Goal: Answer question/provide support: Share knowledge or assist other users

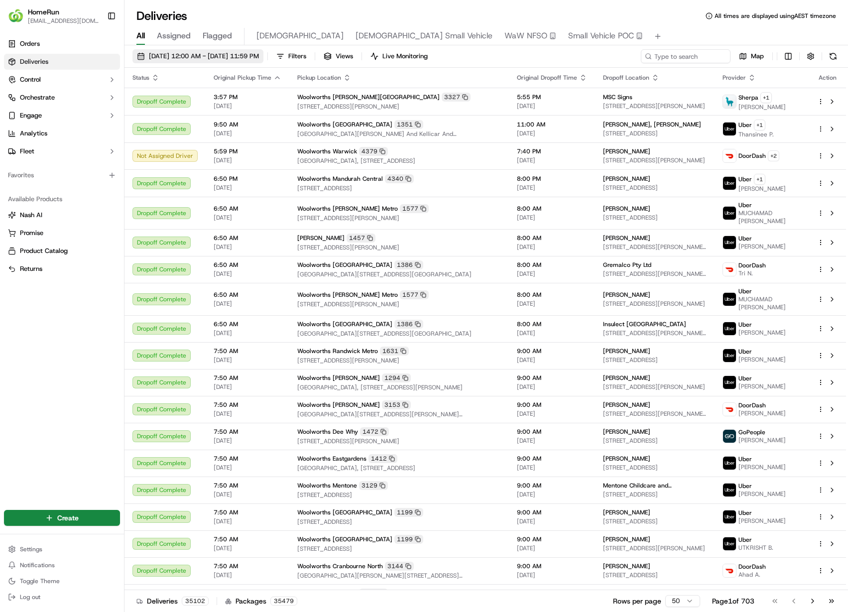
click at [149, 56] on span "15/09/2025 12:00 AM - 15/09/2025 11:59 PM" at bounding box center [204, 56] width 110 height 9
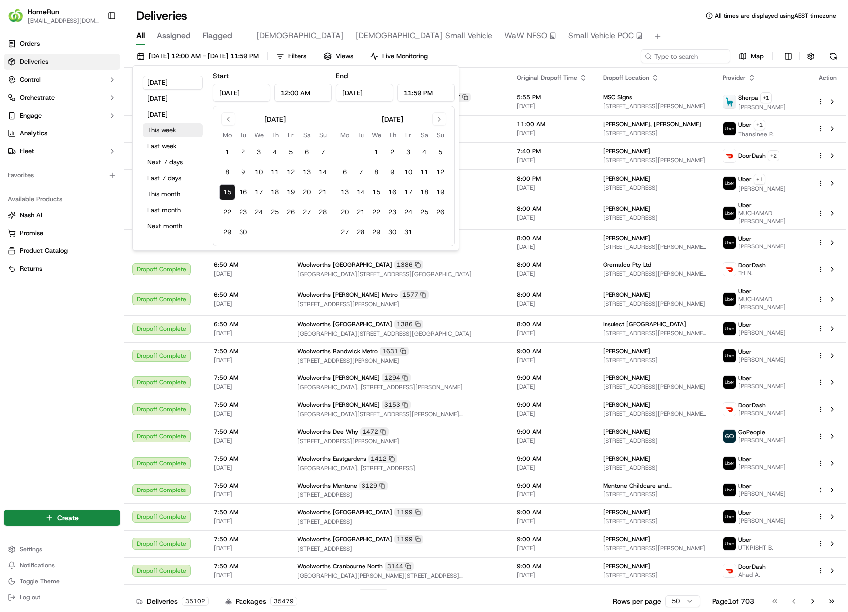
click at [166, 129] on button "This week" at bounding box center [173, 131] width 60 height 14
type input "Sep 21, 2025"
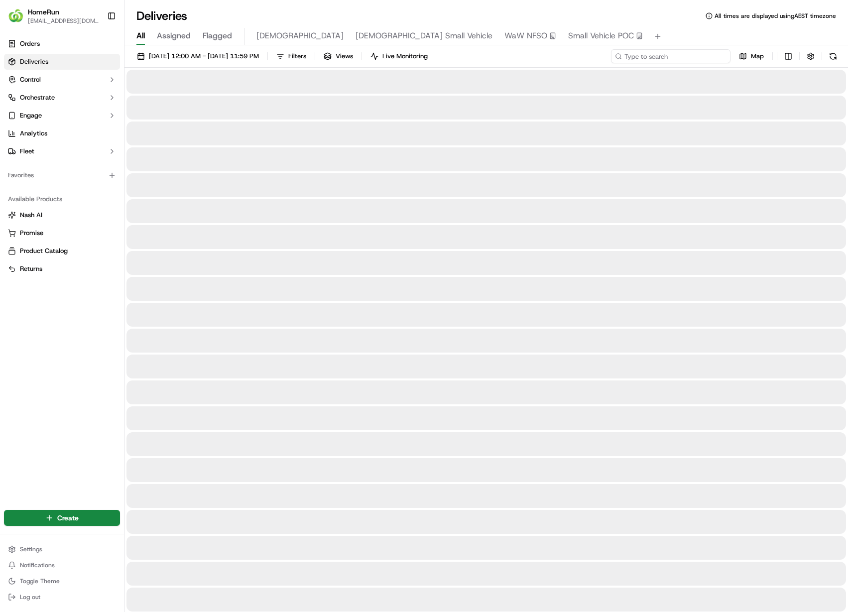
click at [684, 56] on input at bounding box center [671, 56] width 120 height 14
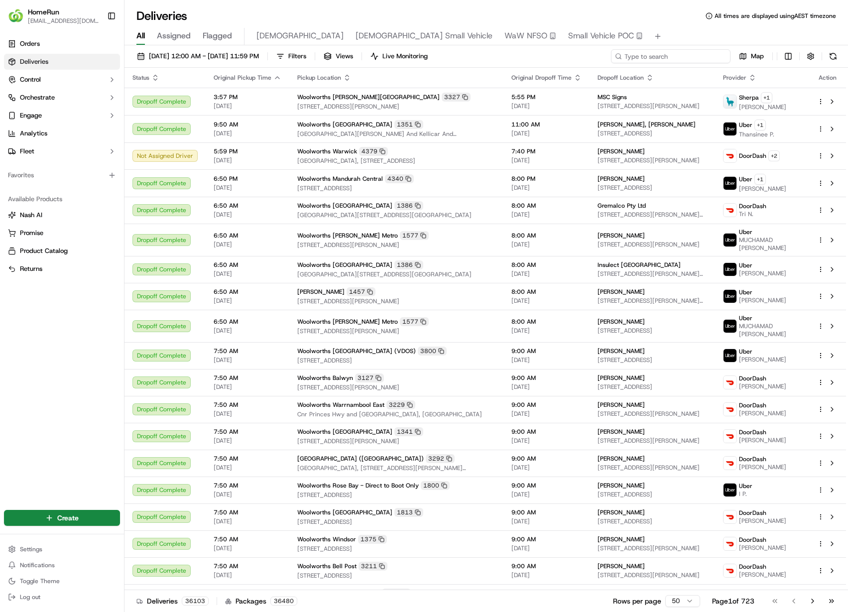
click at [681, 59] on input at bounding box center [671, 56] width 120 height 14
click at [703, 55] on input at bounding box center [671, 56] width 120 height 14
paste input "269517937"
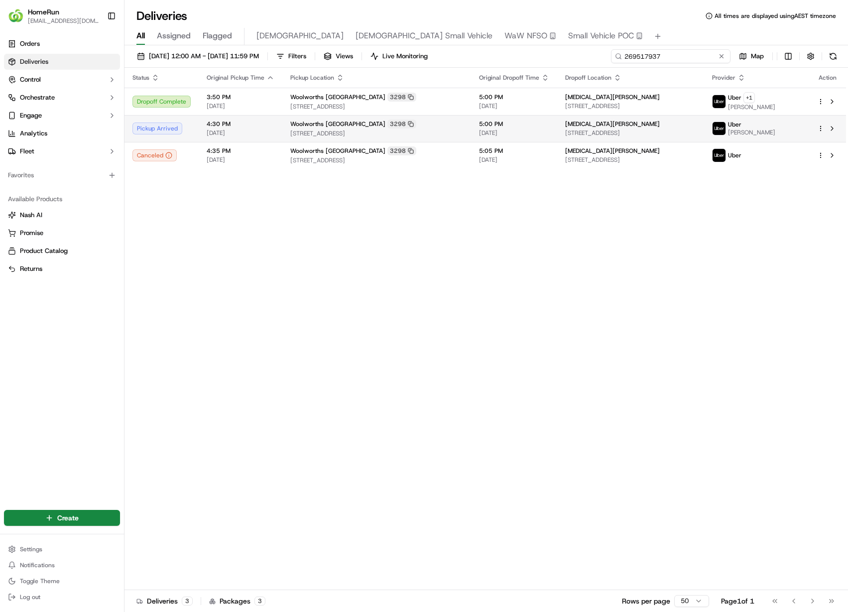
type input "269517937"
click at [793, 131] on div "Uber GIANG D." at bounding box center [756, 129] width 89 height 16
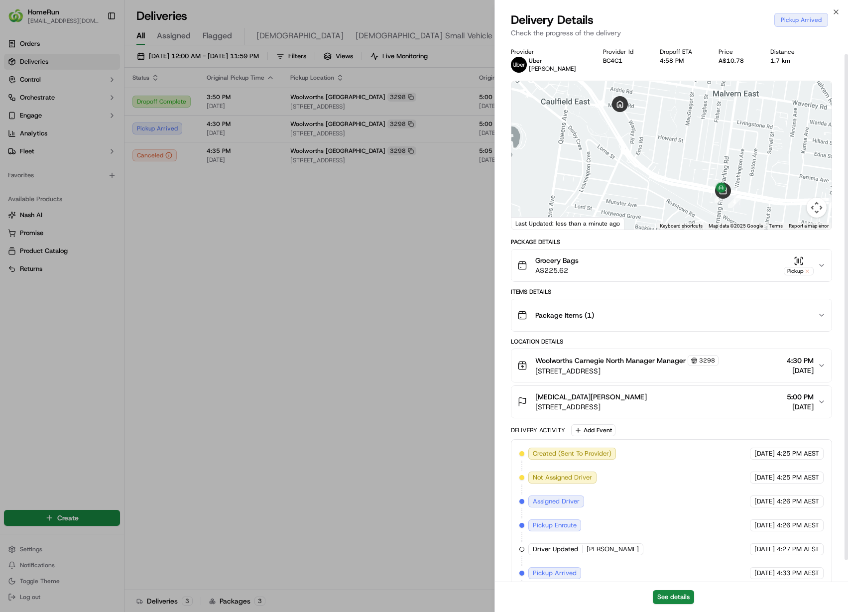
scroll to position [36, 0]
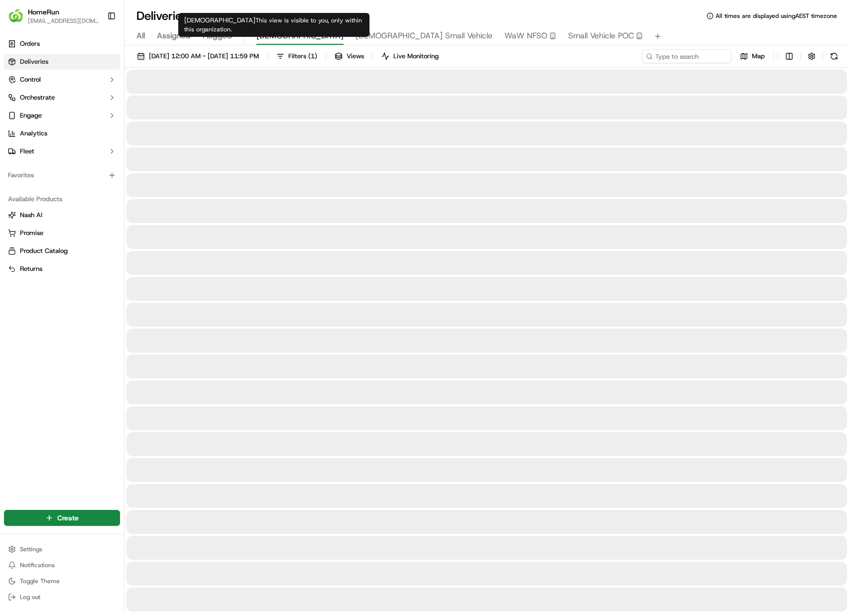
click at [284, 35] on span "Christian" at bounding box center [300, 36] width 87 height 12
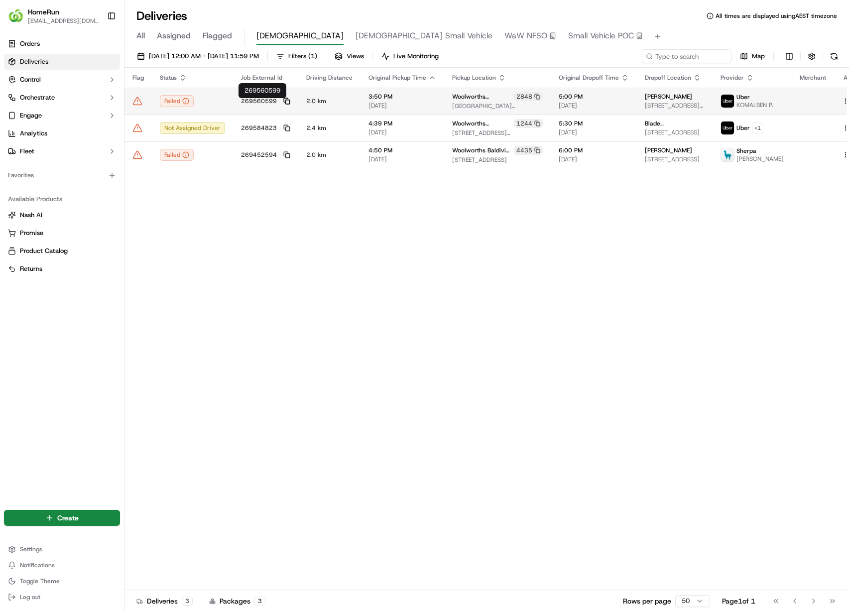
click at [284, 103] on icon at bounding box center [286, 101] width 7 height 7
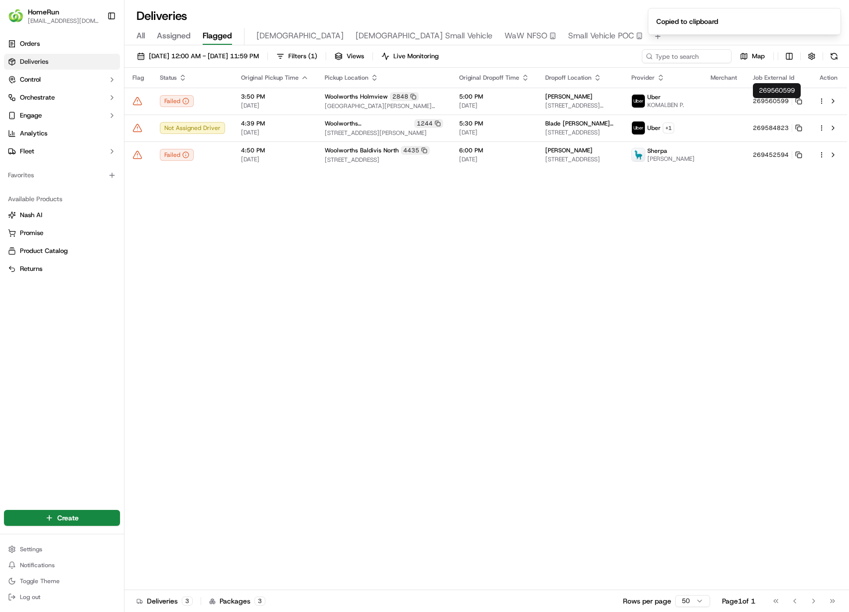
click at [227, 37] on span "Flagged" at bounding box center [217, 36] width 29 height 12
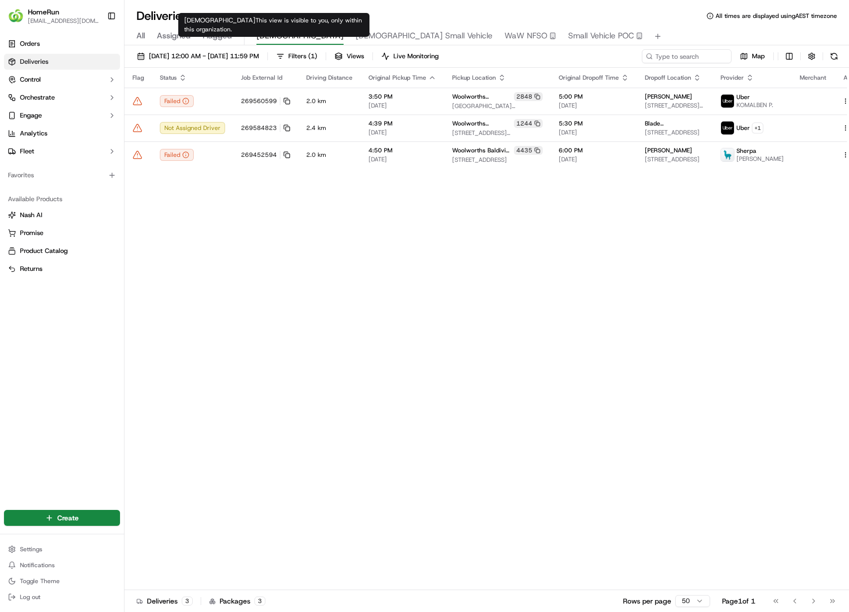
click at [272, 40] on span "Christian" at bounding box center [300, 36] width 87 height 12
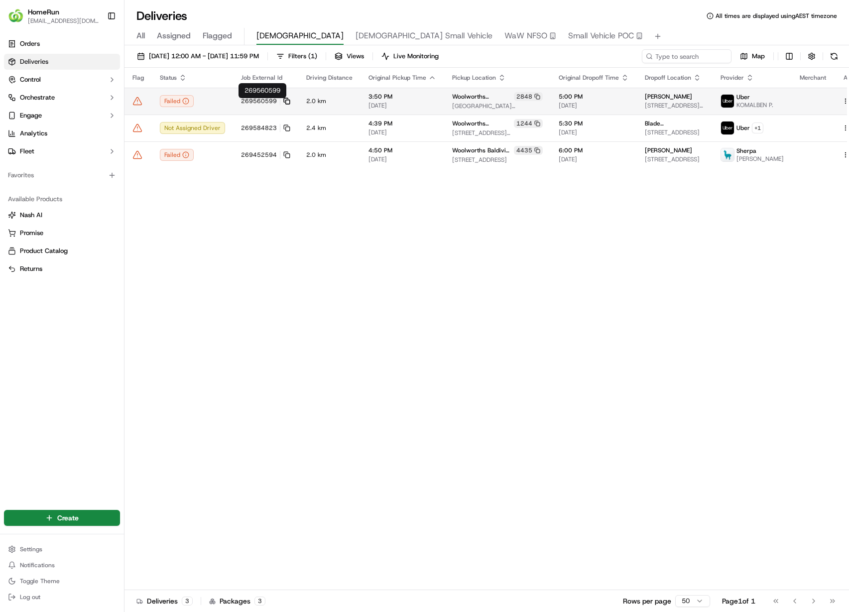
click at [285, 101] on icon at bounding box center [286, 100] width 4 height 4
click at [241, 105] on span "269560599" at bounding box center [259, 101] width 36 height 8
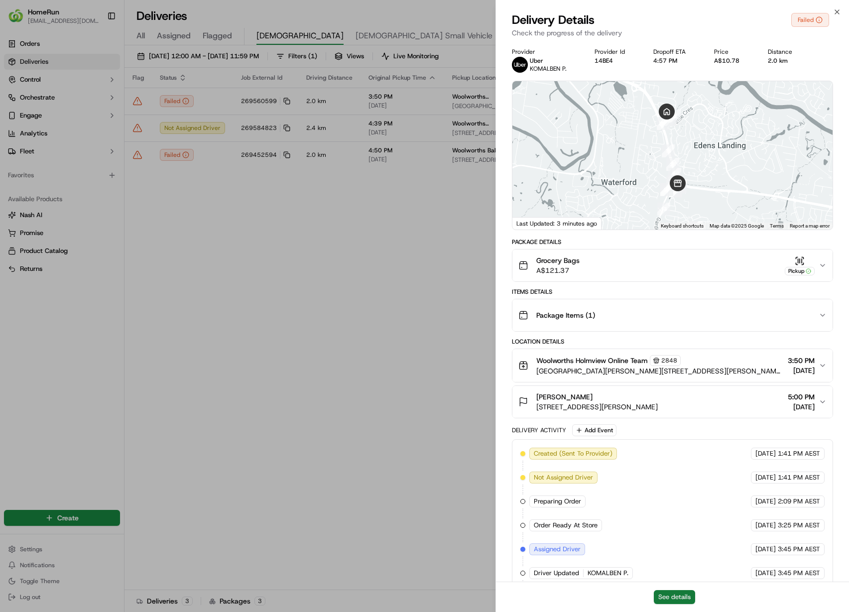
click at [683, 598] on button "See details" at bounding box center [674, 597] width 41 height 14
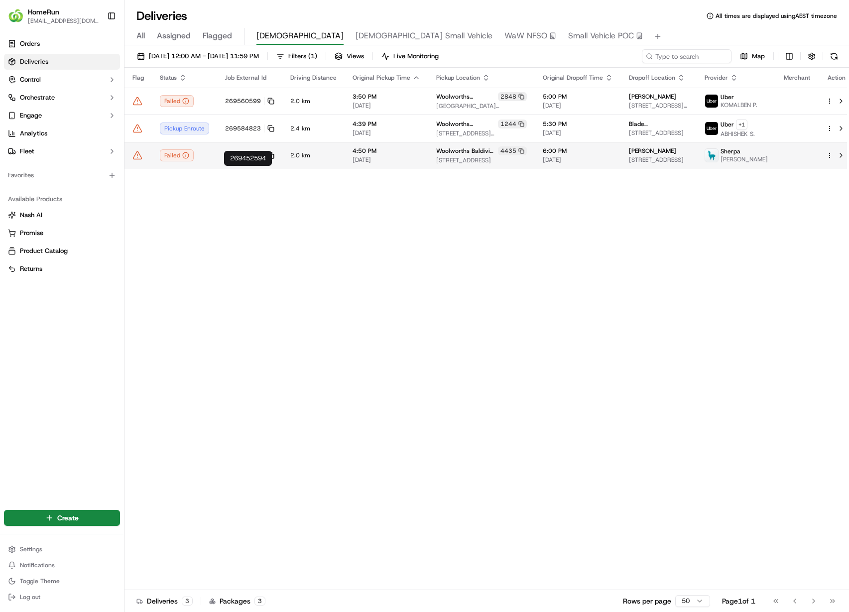
click at [271, 158] on rect at bounding box center [272, 156] width 4 height 4
click at [429, 169] on td "Woolworths Baldivis North 4435 114 Amazon Drive, Baldivis, WA 6171, AU" at bounding box center [481, 155] width 107 height 27
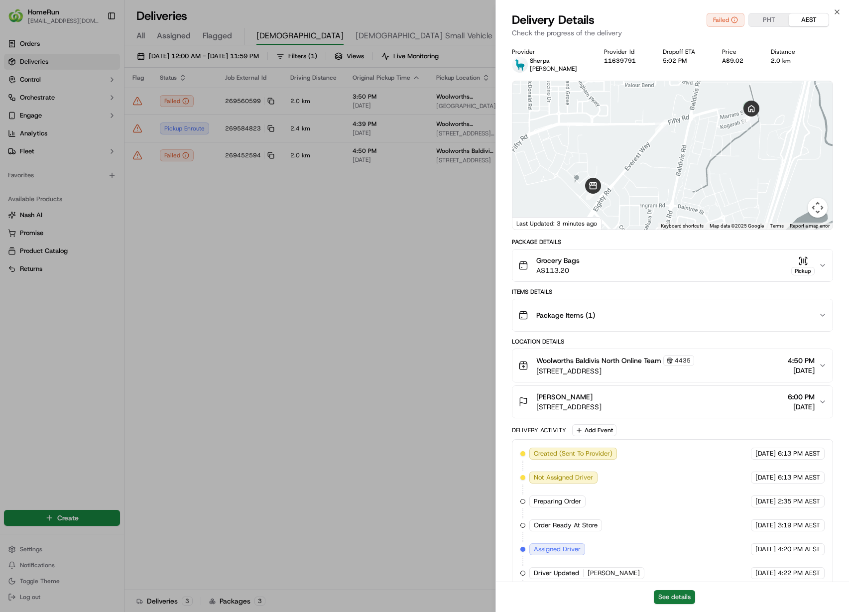
click at [675, 591] on button "See details" at bounding box center [674, 597] width 41 height 14
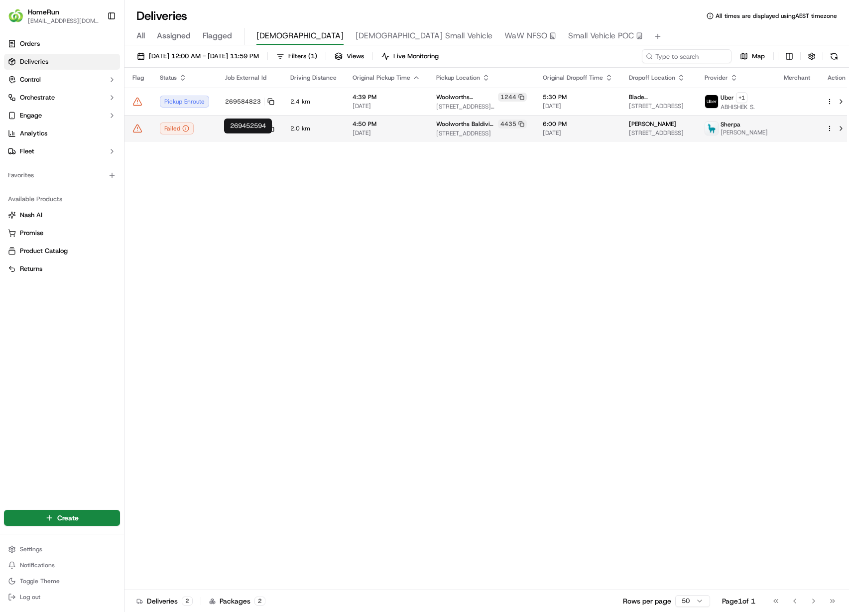
click at [218, 140] on td "269452594" at bounding box center [249, 128] width 65 height 27
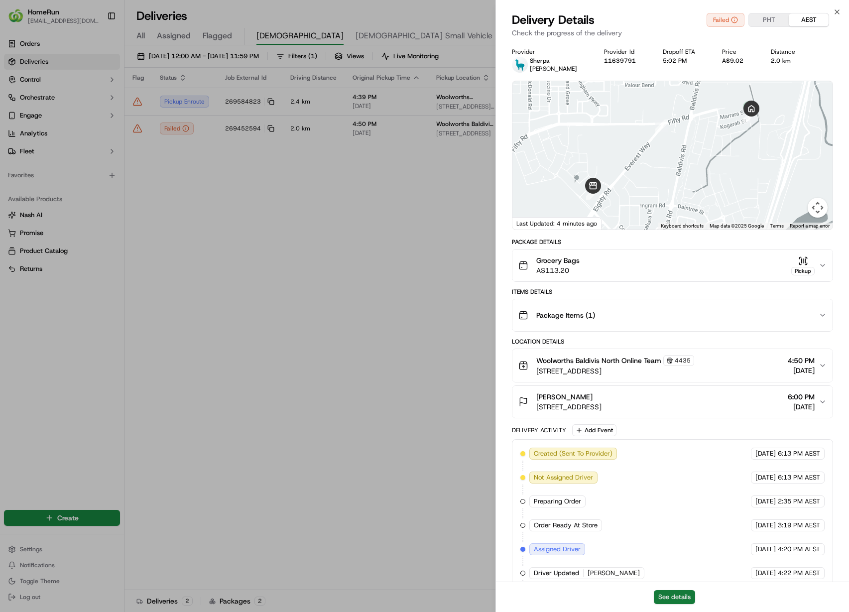
click at [686, 596] on button "See details" at bounding box center [674, 597] width 41 height 14
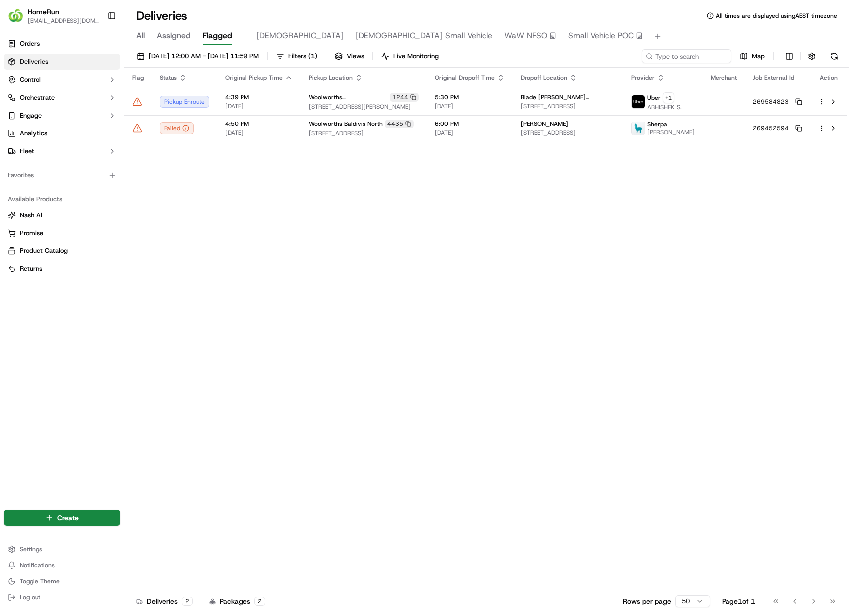
click at [214, 38] on span "Flagged" at bounding box center [217, 36] width 29 height 12
click at [271, 32] on span "Christian" at bounding box center [300, 36] width 87 height 12
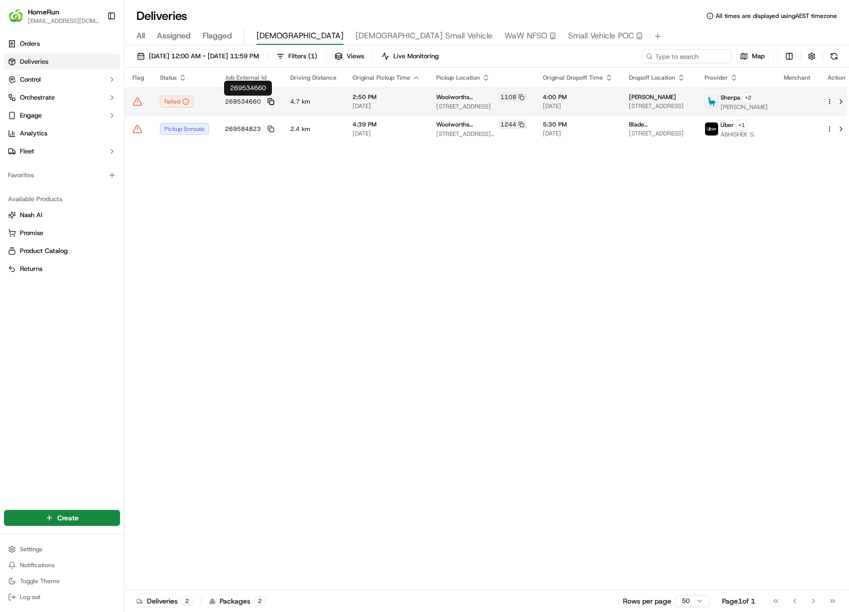
click at [270, 99] on icon at bounding box center [270, 101] width 7 height 7
click at [231, 100] on span "269534660" at bounding box center [243, 102] width 36 height 8
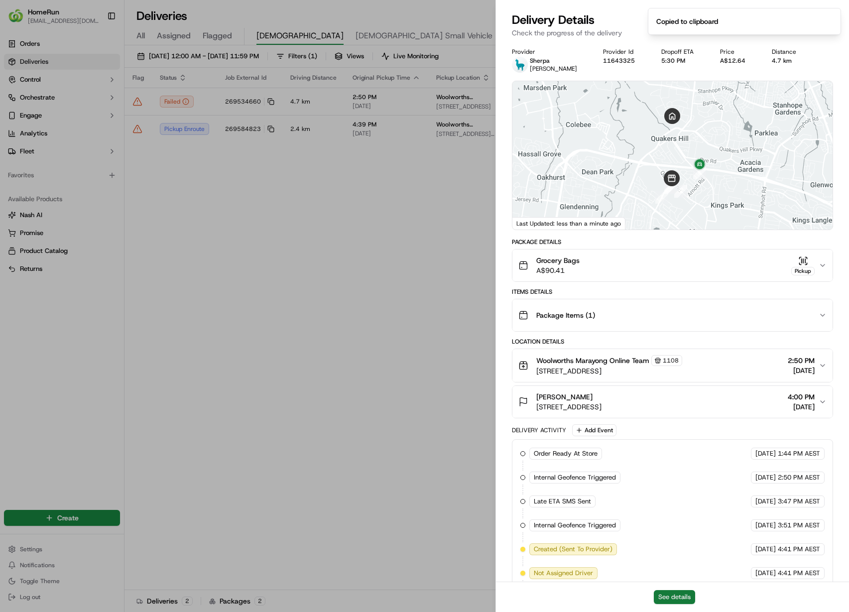
click at [677, 596] on button "See details" at bounding box center [674, 597] width 41 height 14
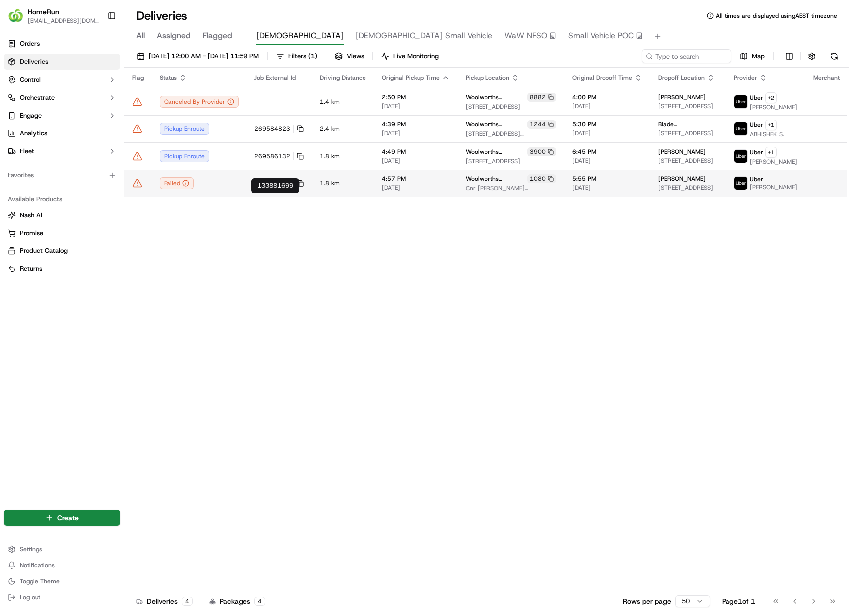
click at [297, 187] on icon at bounding box center [300, 183] width 7 height 7
click at [233, 197] on td "Failed" at bounding box center [199, 183] width 95 height 27
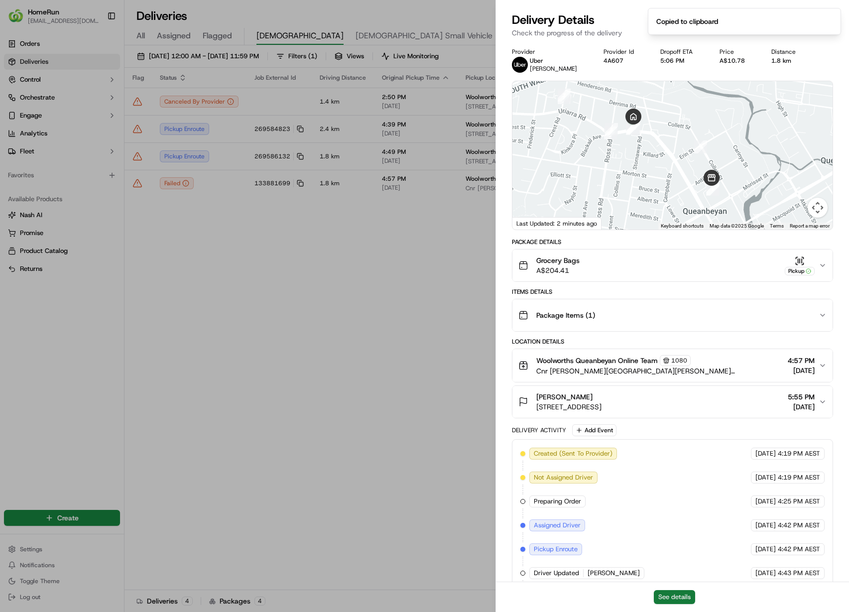
click at [681, 602] on button "See details" at bounding box center [674, 597] width 41 height 14
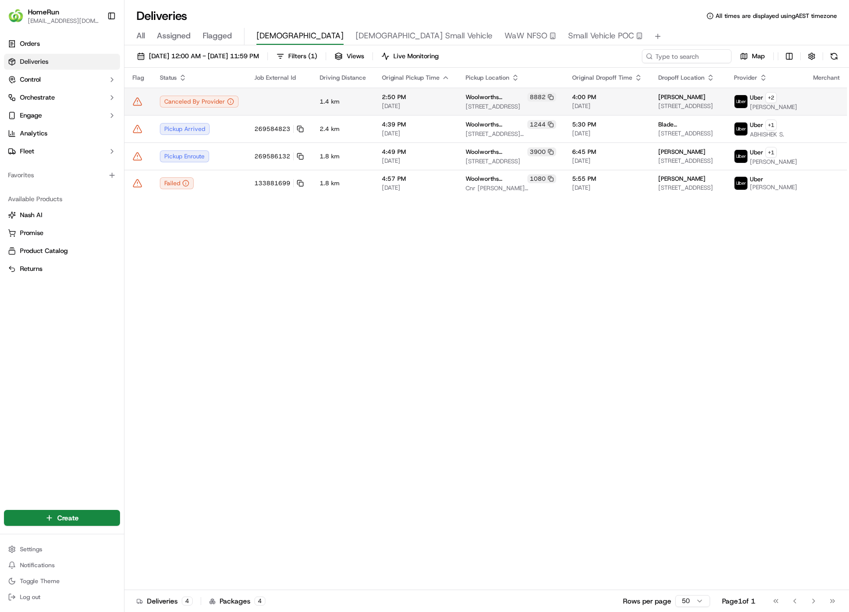
click at [290, 102] on td at bounding box center [279, 101] width 65 height 27
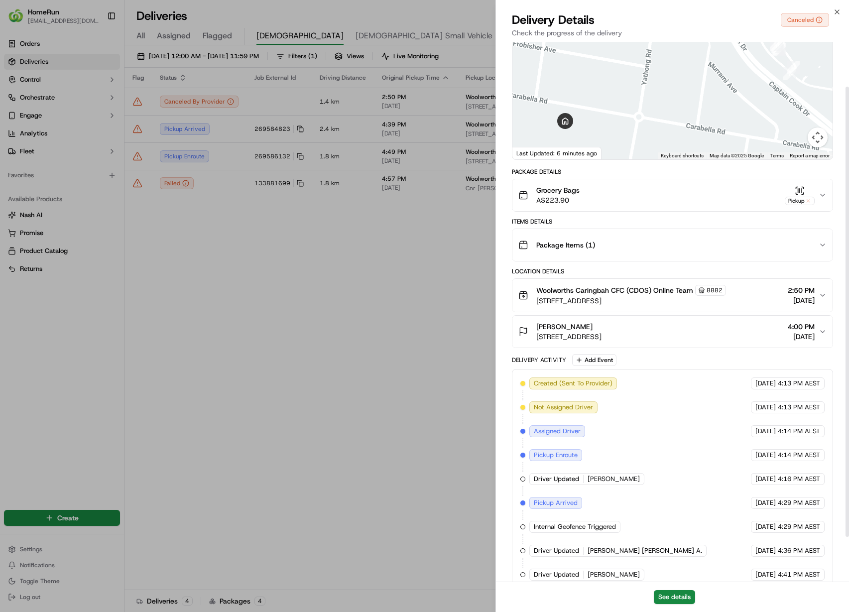
scroll to position [108, 0]
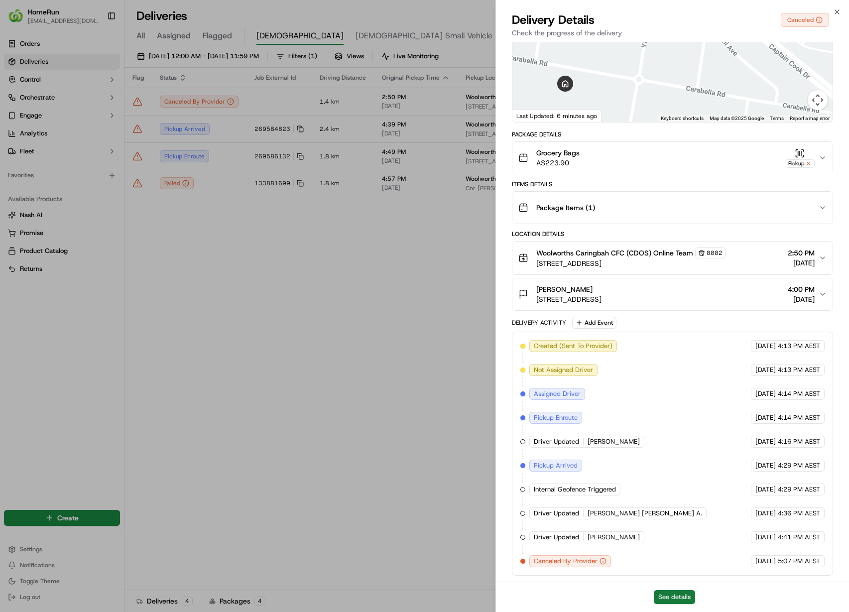
click at [678, 599] on button "See details" at bounding box center [674, 597] width 41 height 14
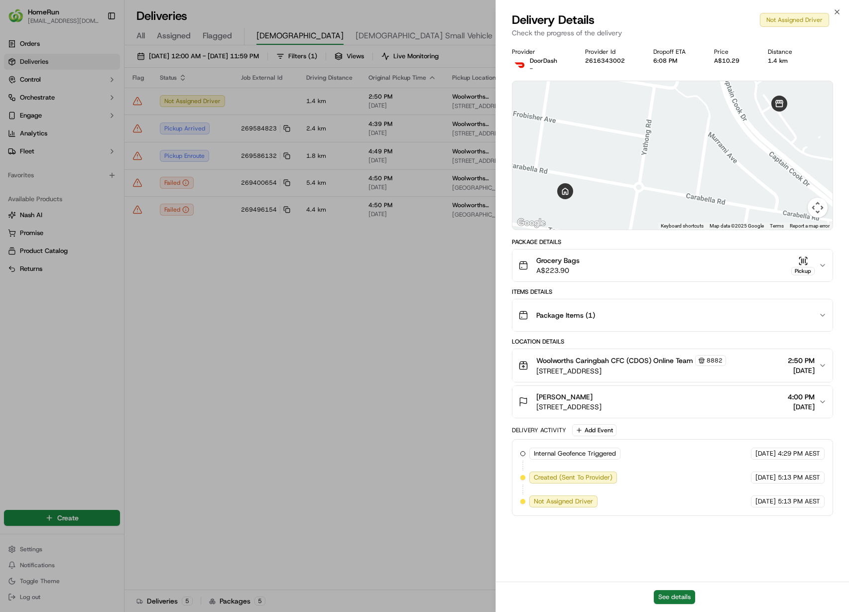
scroll to position [0, 0]
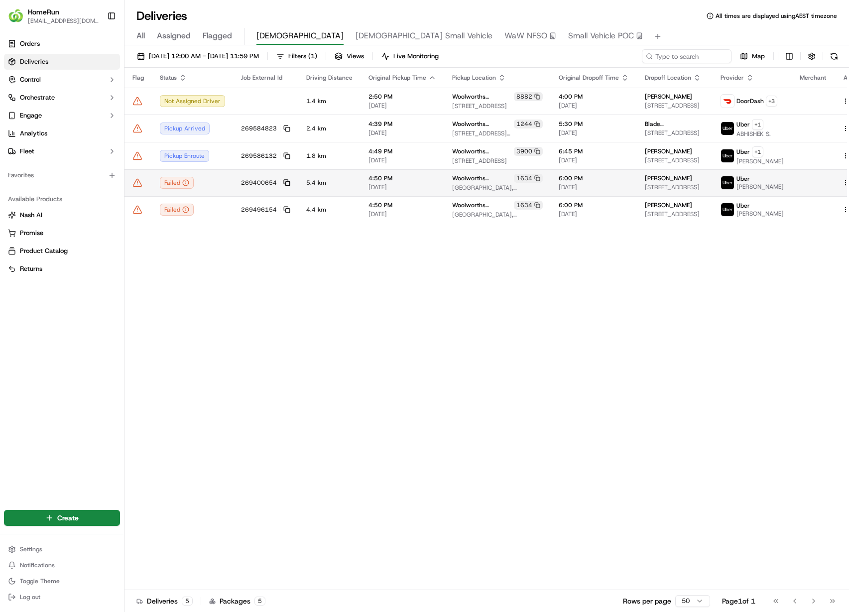
click at [285, 182] on icon at bounding box center [286, 182] width 7 height 7
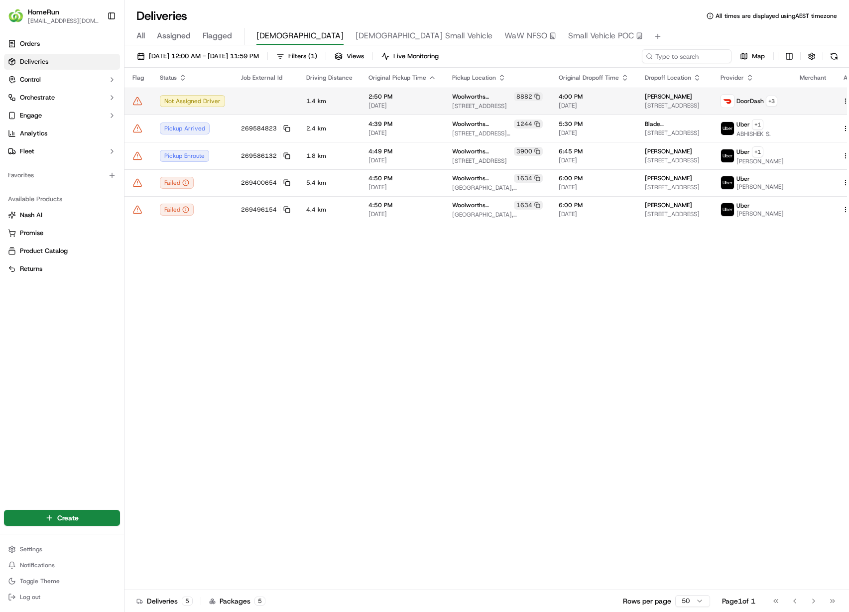
click at [134, 103] on icon at bounding box center [137, 100] width 8 height 7
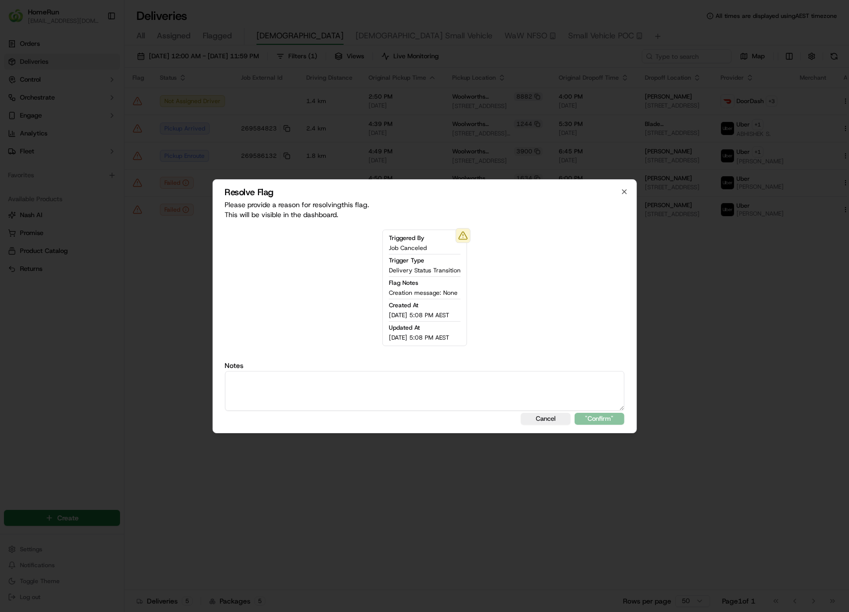
click at [419, 403] on textarea at bounding box center [425, 391] width 400 height 40
type textarea "reassigned"
click at [575, 413] on button ""Confirm"" at bounding box center [600, 419] width 50 height 12
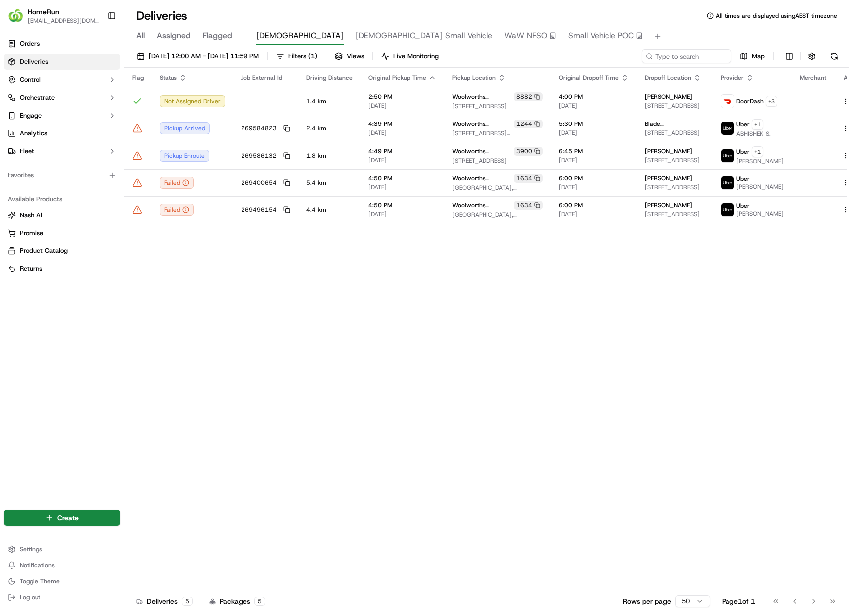
click at [307, 272] on div "Flag Status Job External Id Driving Distance Original Pickup Time Pickup Locati…" at bounding box center [498, 329] width 747 height 523
click at [286, 182] on rect at bounding box center [288, 184] width 4 height 4
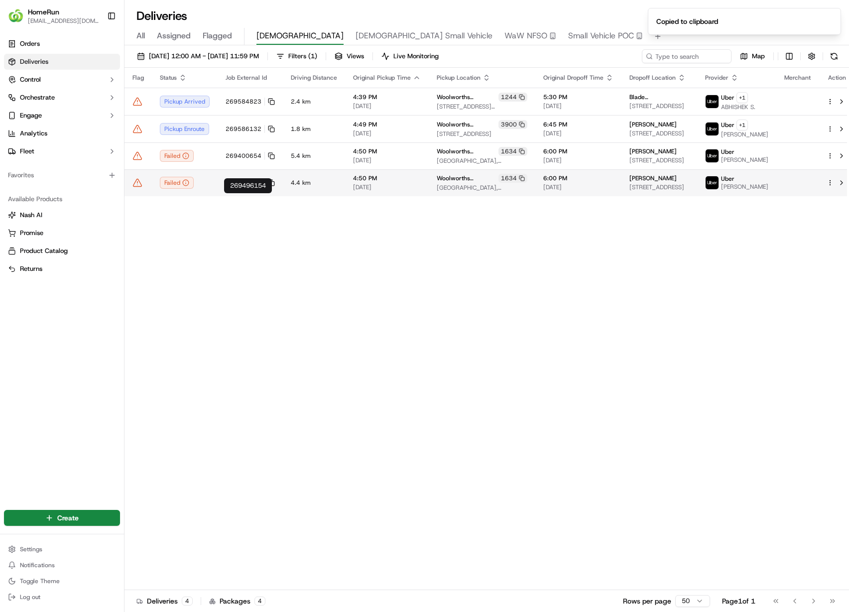
click at [233, 190] on div "269496154 269496154" at bounding box center [248, 185] width 48 height 15
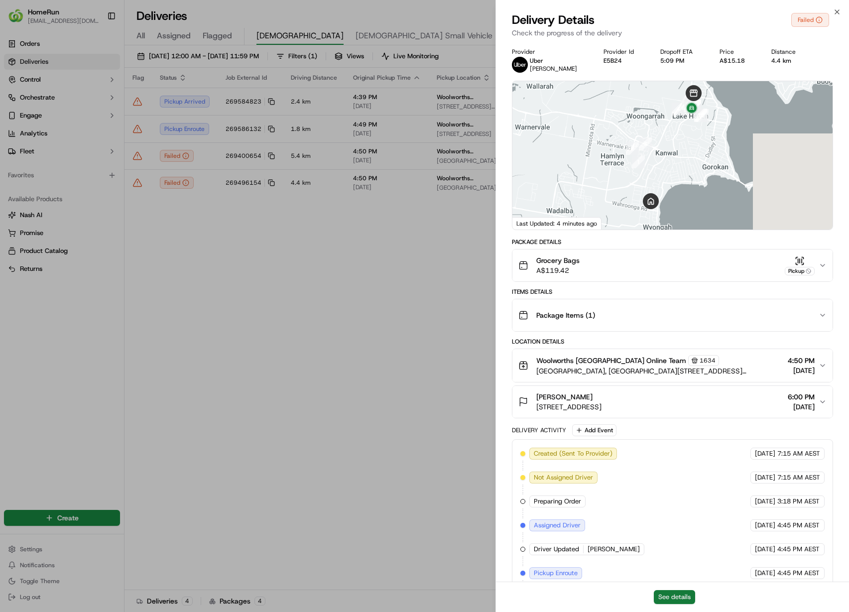
click at [669, 598] on button "See details" at bounding box center [674, 597] width 41 height 14
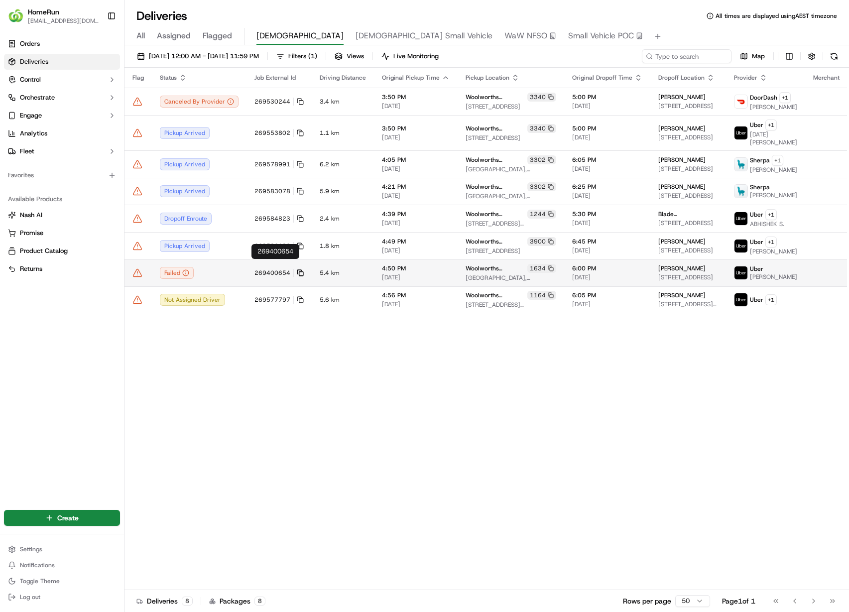
click at [297, 269] on icon at bounding box center [300, 272] width 7 height 7
click at [377, 488] on div "Flag Status Job External Id Driving Distance Original Pickup Time Pickup Locati…" at bounding box center [505, 329] width 760 height 523
click at [211, 267] on div "Failed" at bounding box center [199, 273] width 79 height 12
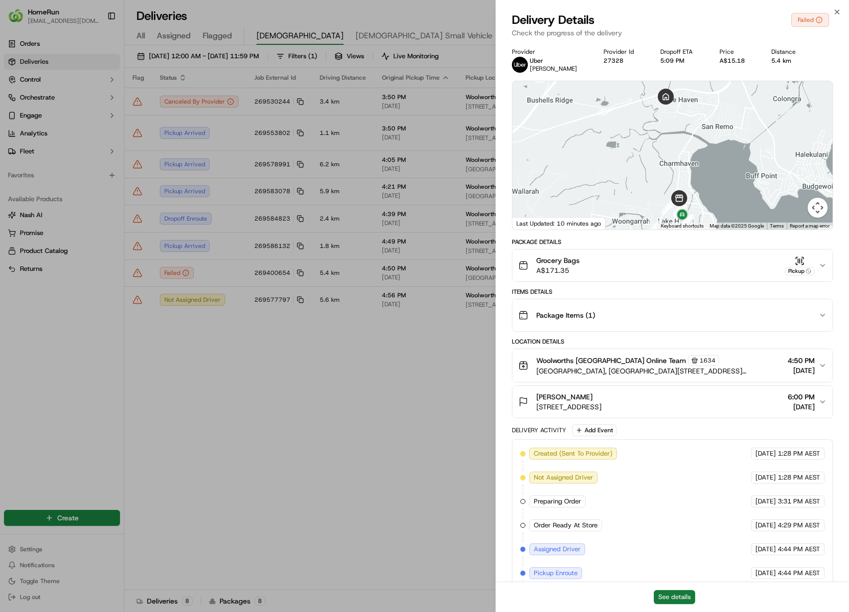
click at [670, 588] on div "See details" at bounding box center [672, 597] width 353 height 30
click at [679, 595] on button "See details" at bounding box center [674, 597] width 41 height 14
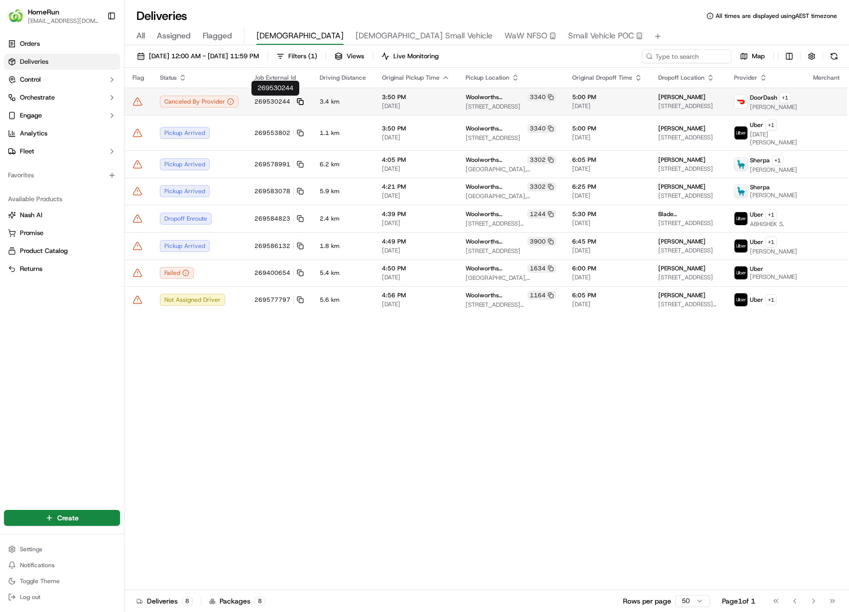
click at [298, 102] on icon at bounding box center [300, 101] width 7 height 7
click at [366, 100] on td "3.4 km" at bounding box center [343, 101] width 62 height 27
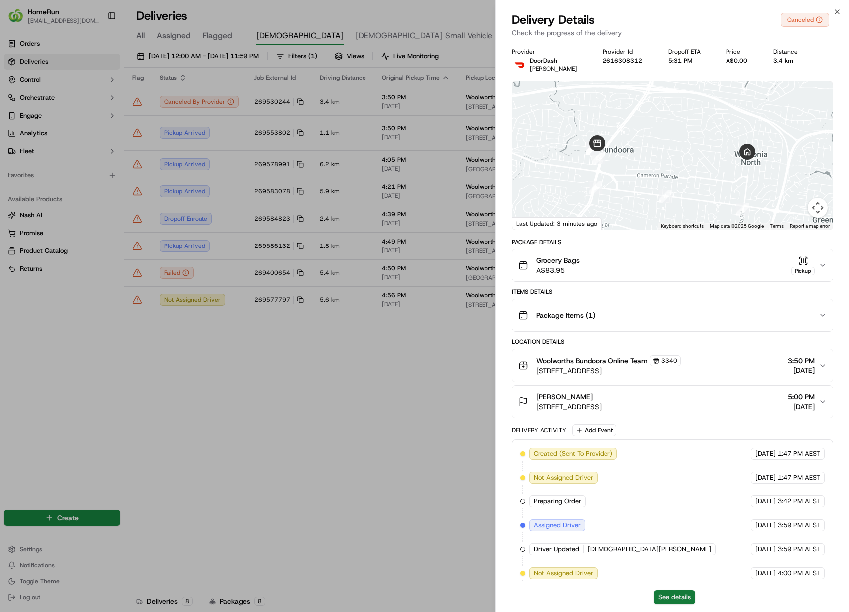
click at [676, 596] on button "See details" at bounding box center [674, 597] width 41 height 14
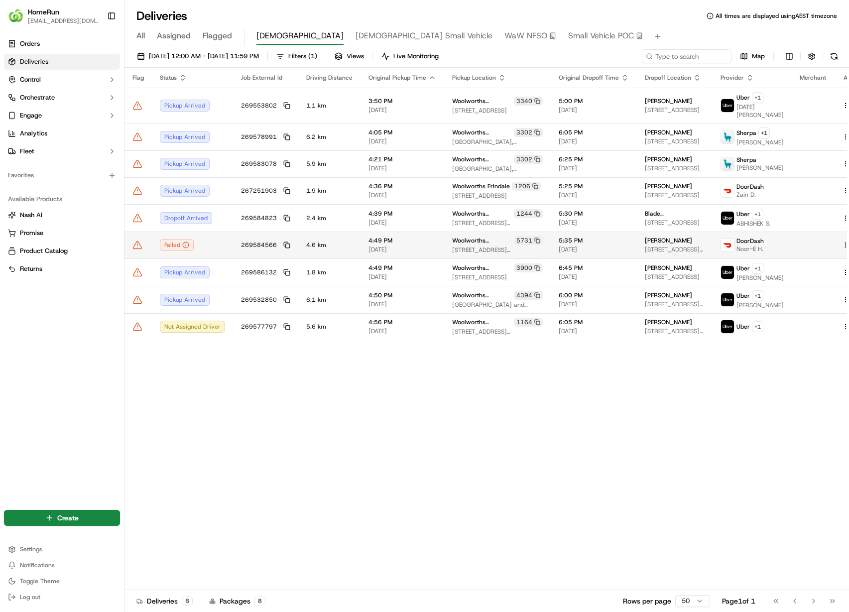
click at [288, 257] on td "269584566" at bounding box center [265, 245] width 65 height 27
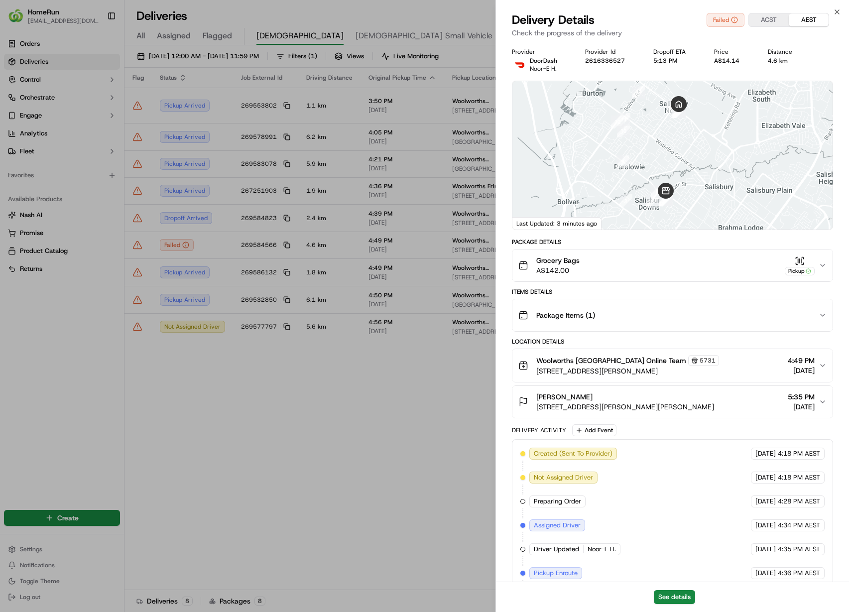
drag, startPoint x: 272, startPoint y: 560, endPoint x: 294, endPoint y: 445, distance: 117.6
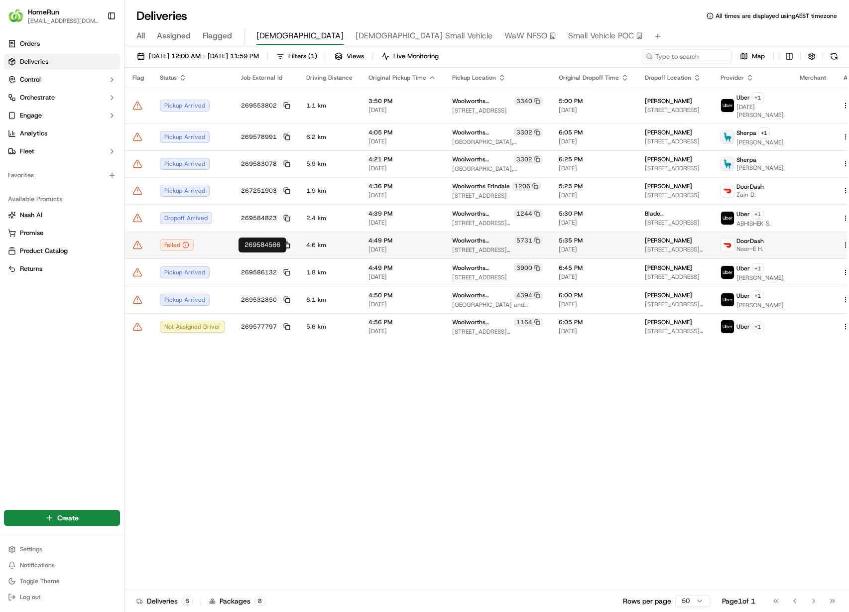
click at [286, 248] on rect at bounding box center [288, 246] width 4 height 4
click at [225, 259] on td "Failed" at bounding box center [192, 245] width 81 height 27
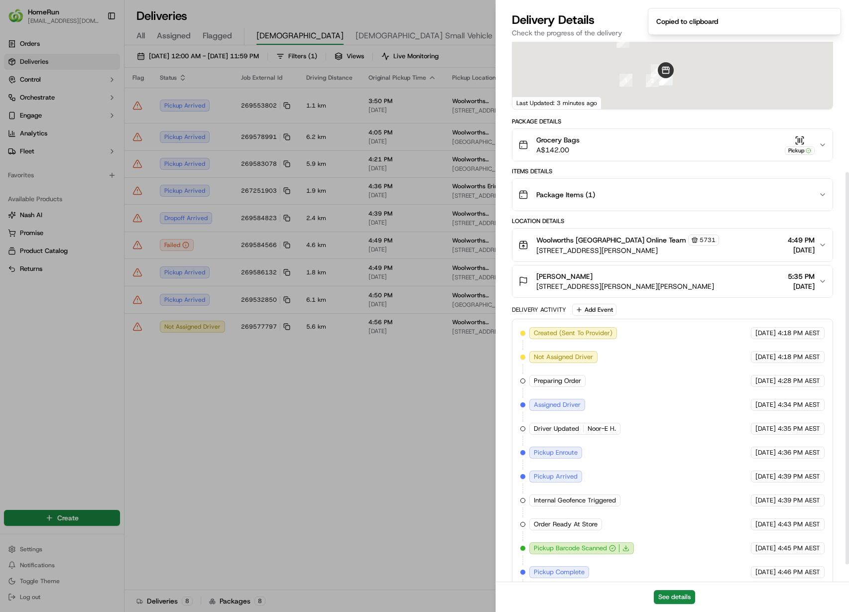
scroll to position [203, 0]
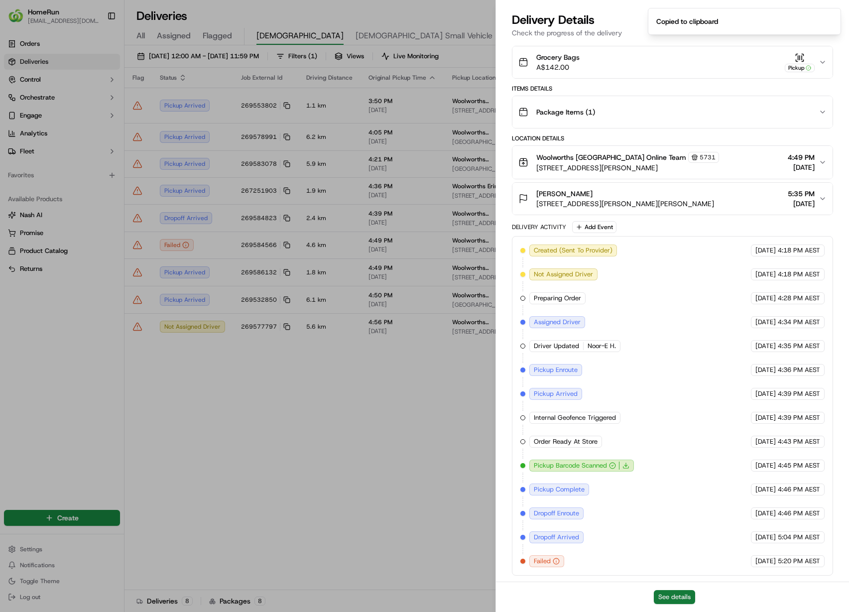
click at [675, 593] on button "See details" at bounding box center [674, 597] width 41 height 14
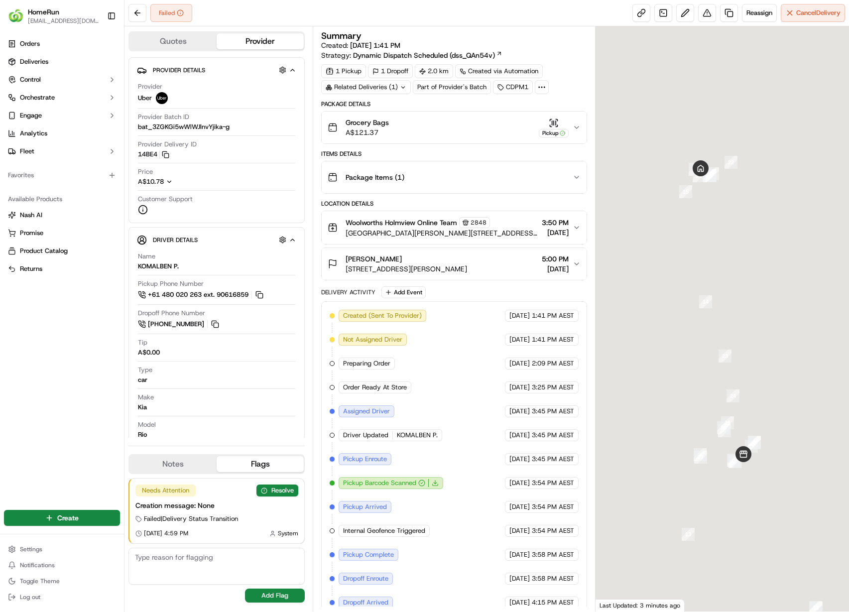
scroll to position [82, 0]
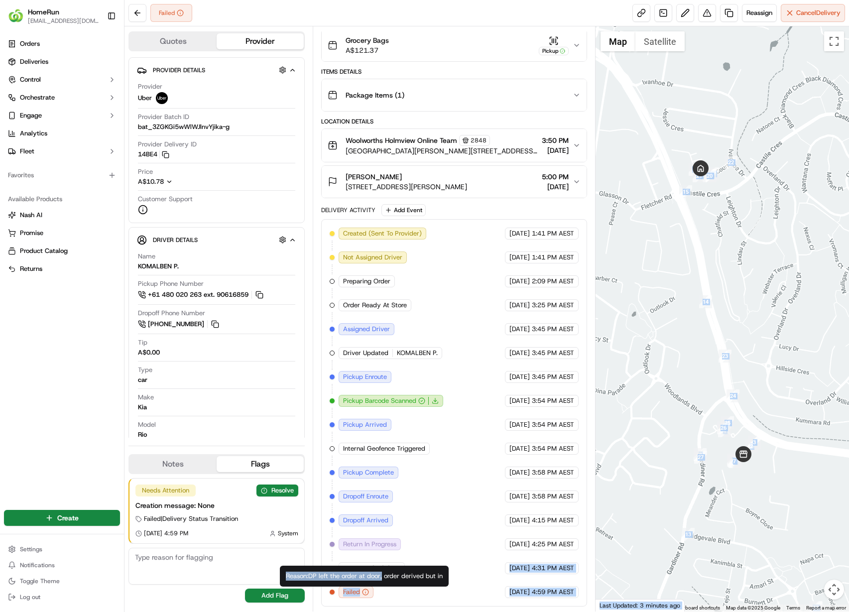
drag, startPoint x: 386, startPoint y: 575, endPoint x: 472, endPoint y: 571, distance: 86.8
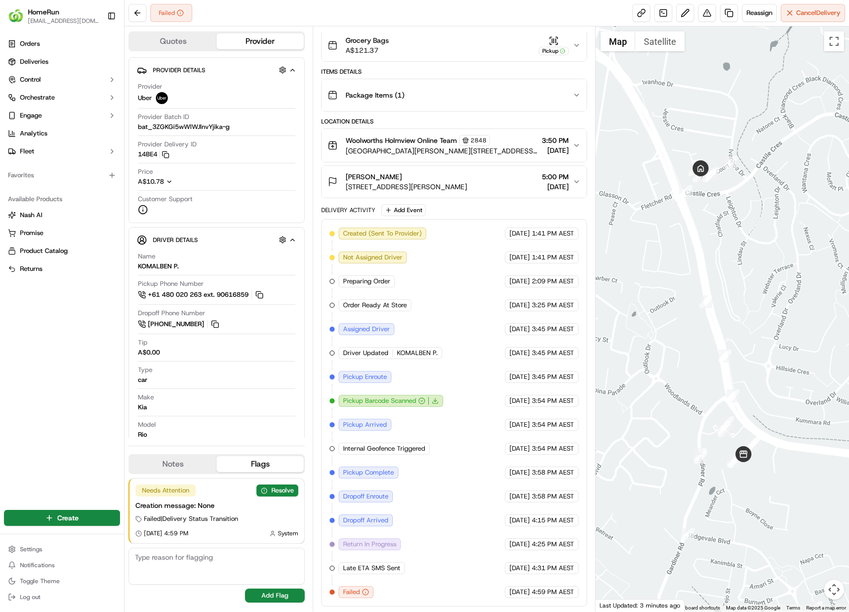
click at [429, 583] on div "Created (Sent To Provider) Uber 15/09/2025 1:41 PM AEST Not Assigned Driver Ube…" at bounding box center [454, 413] width 249 height 371
click at [284, 492] on button "Resolve" at bounding box center [278, 491] width 42 height 12
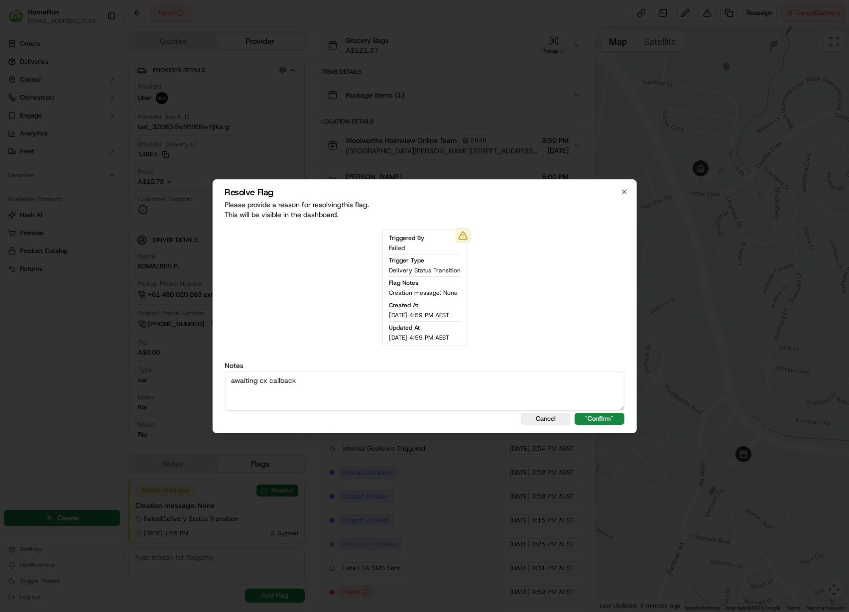
type textarea "awaiting cx callback"
click at [575, 413] on button ""Confirm"" at bounding box center [600, 419] width 50 height 12
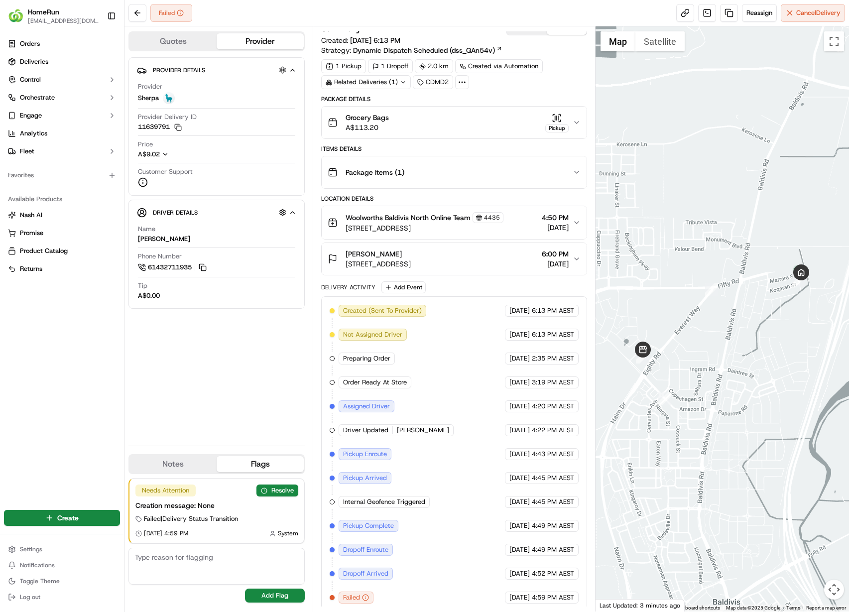
scroll to position [15, 0]
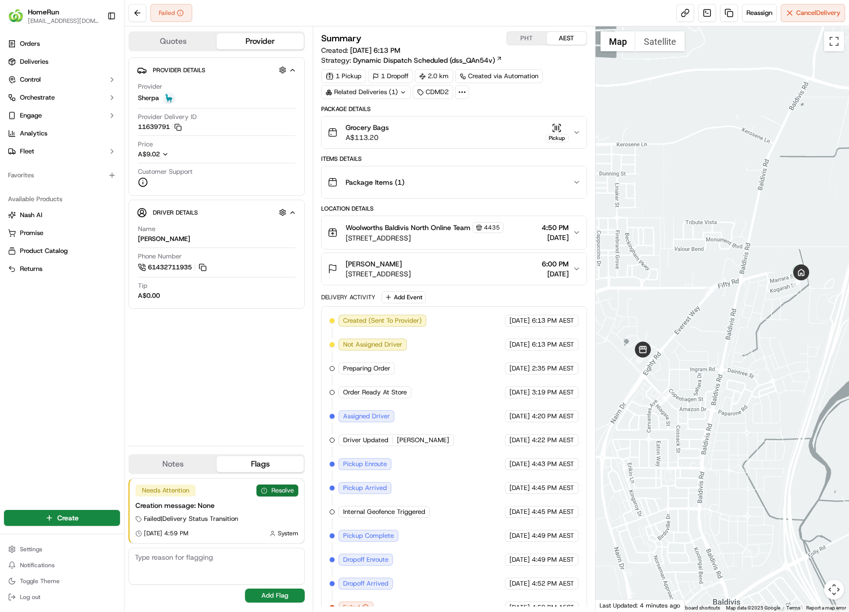
click at [278, 488] on button "Resolve" at bounding box center [278, 491] width 42 height 12
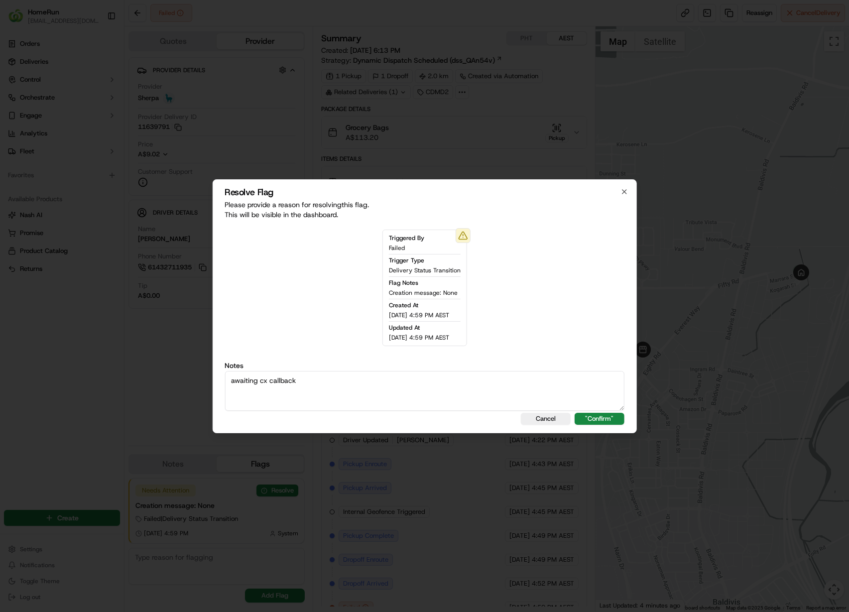
type textarea "awaiting cx callback"
click at [575, 413] on button ""Confirm"" at bounding box center [600, 419] width 50 height 12
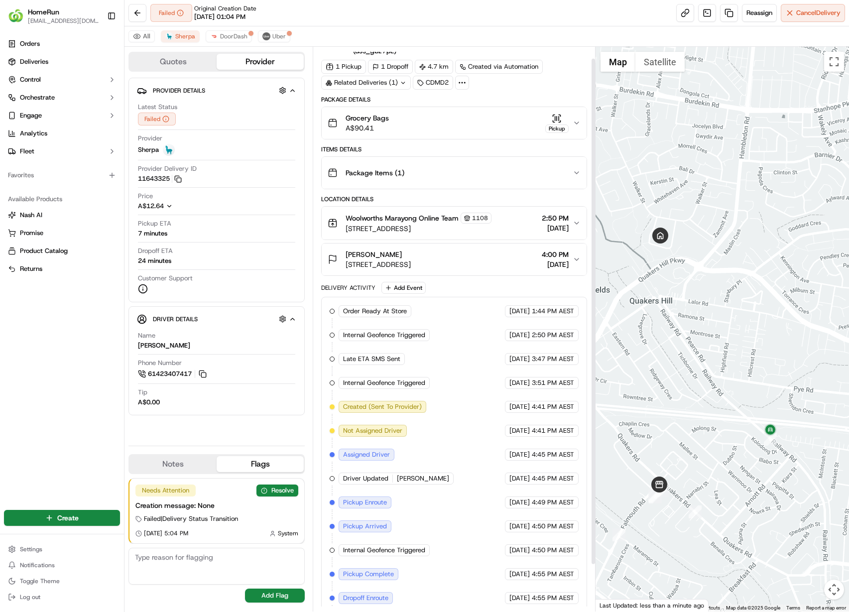
scroll to position [65, 0]
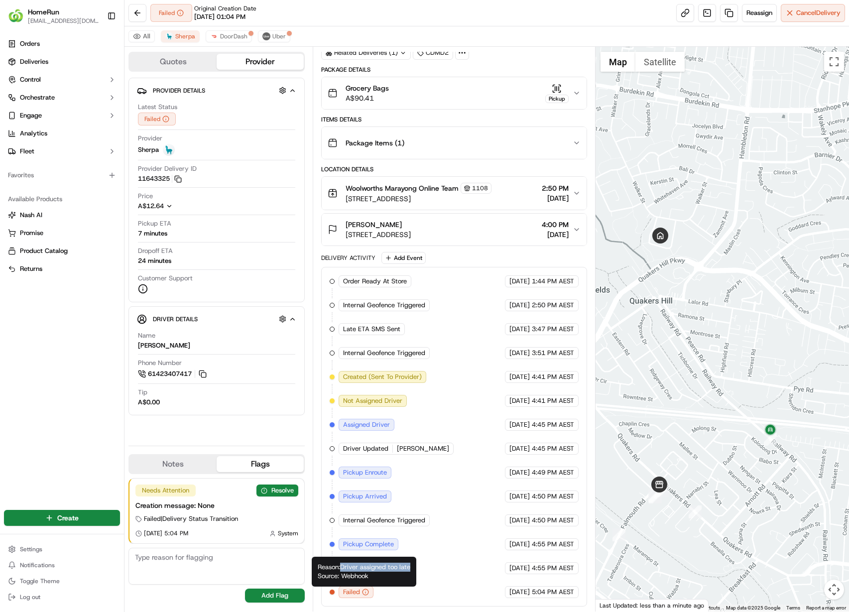
copy div "Driver assigned too late"
drag, startPoint x: 343, startPoint y: 567, endPoint x: 412, endPoint y: 567, distance: 69.2
click at [412, 567] on div "Reason: Driver assigned too late Source: Webhook Reason: Driver assigned too la…" at bounding box center [364, 572] width 105 height 30
click at [285, 491] on button "Resolve" at bounding box center [278, 491] width 42 height 12
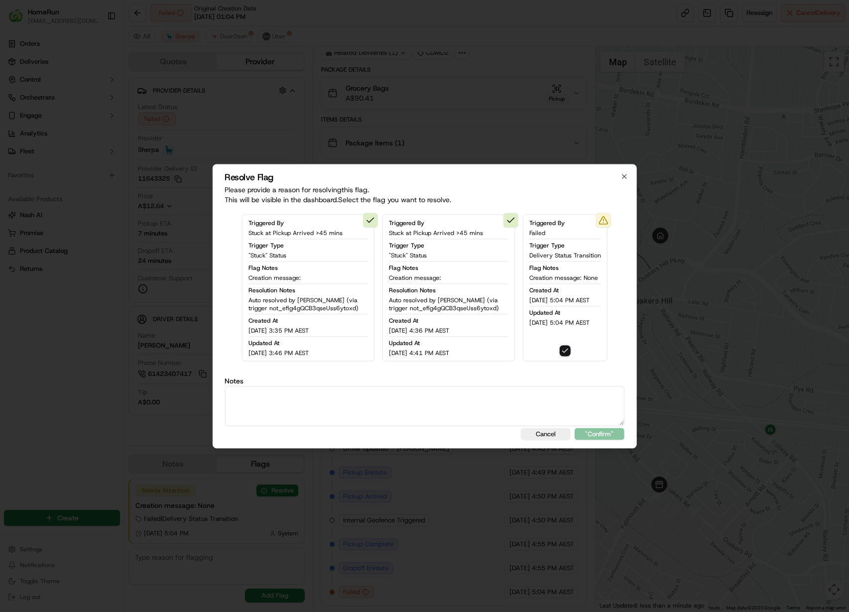
click at [330, 404] on textarea at bounding box center [425, 406] width 400 height 40
type textarea "awaiting cx callback"
click at [575, 428] on button ""Confirm"" at bounding box center [600, 434] width 50 height 12
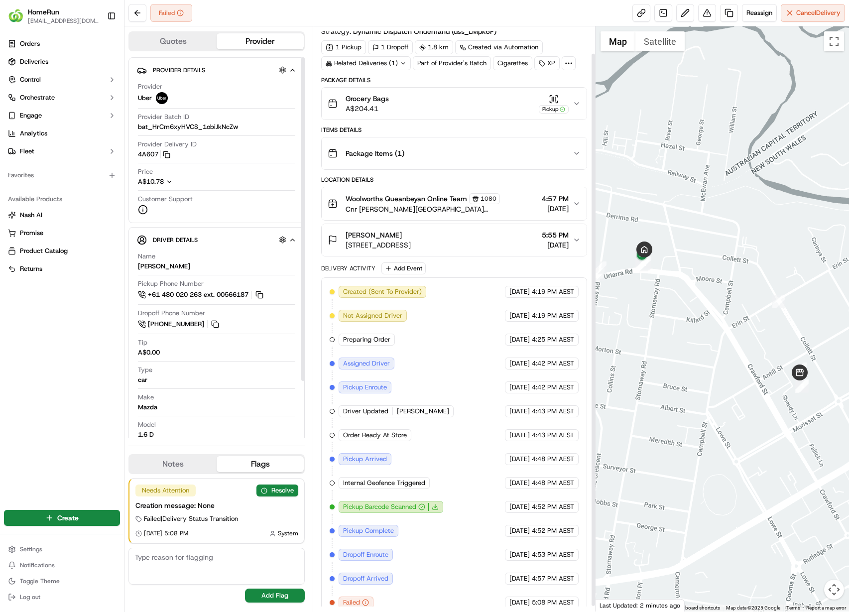
scroll to position [34, 0]
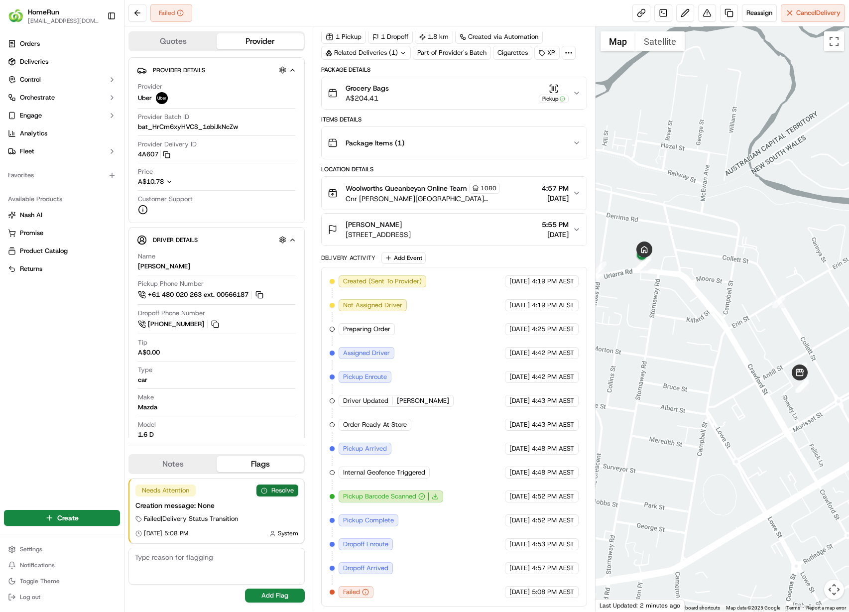
click at [282, 489] on button "Resolve" at bounding box center [278, 491] width 42 height 12
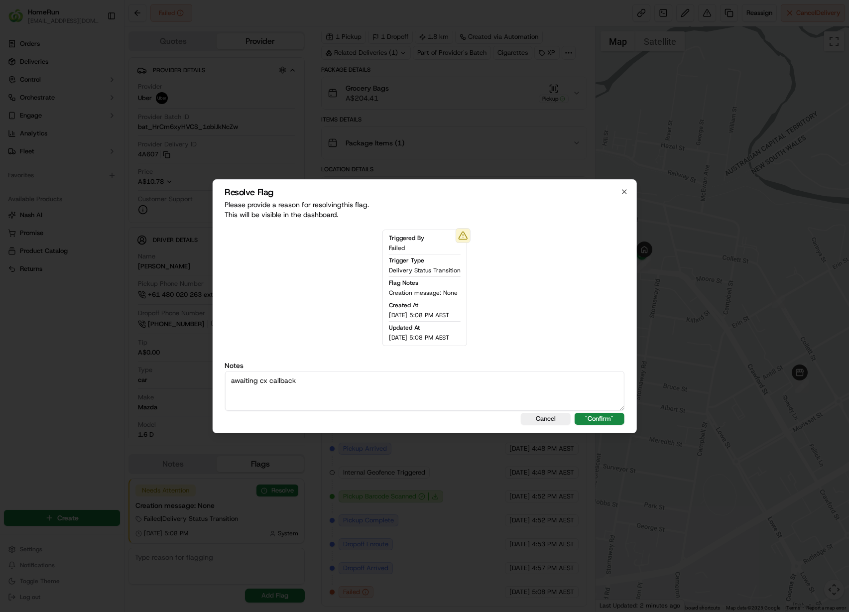
type textarea "awaiting cx callback"
click at [575, 413] on button ""Confirm"" at bounding box center [600, 419] width 50 height 12
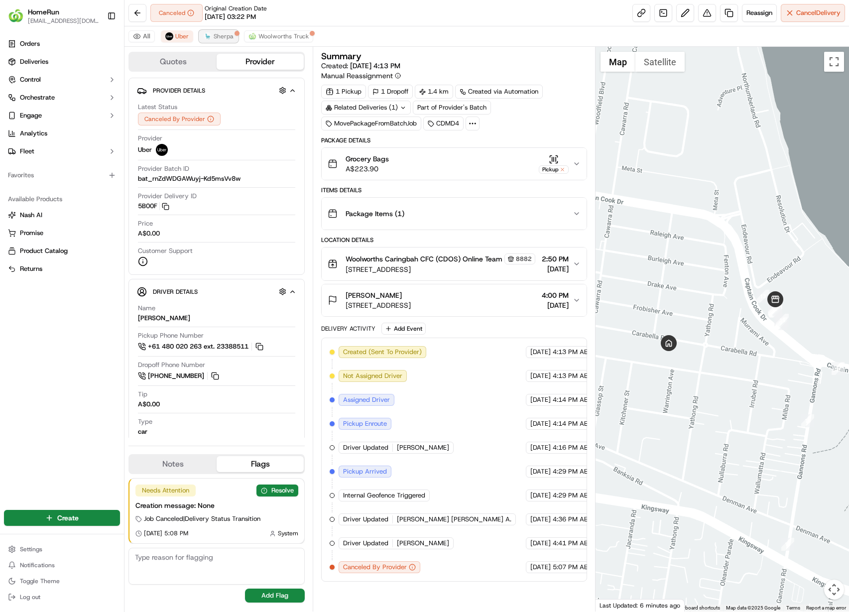
click at [215, 37] on span "Sherpa" at bounding box center [224, 36] width 20 height 8
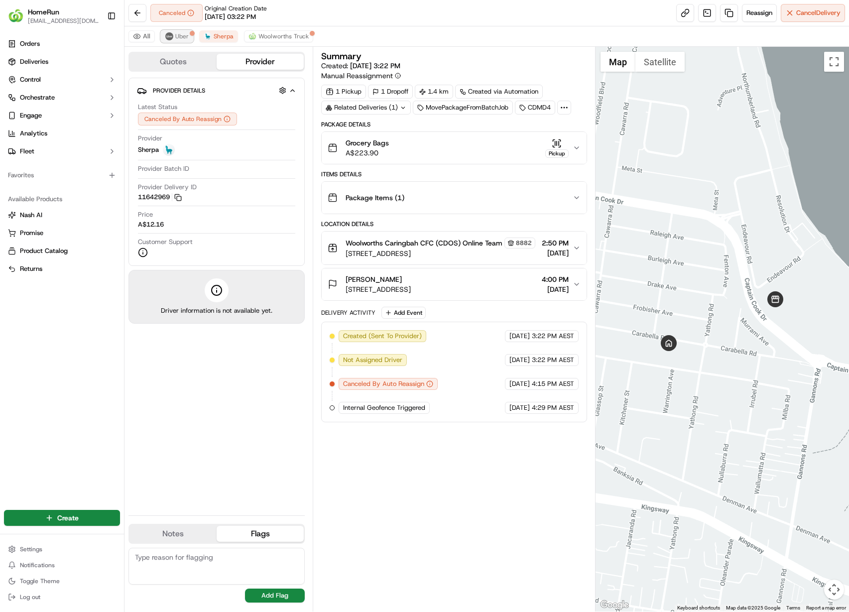
click at [191, 37] on button "Uber" at bounding box center [177, 36] width 32 height 12
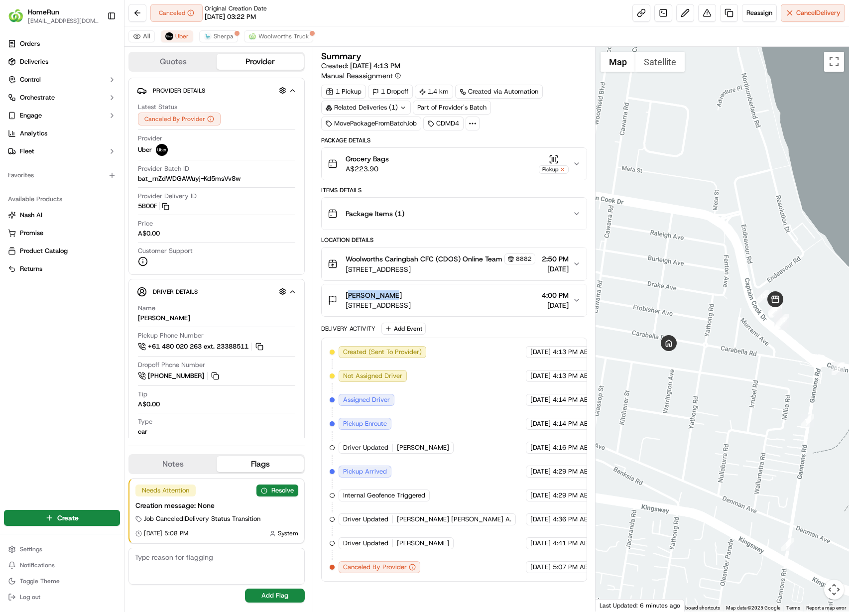
copy span "Morgan Sara"
drag, startPoint x: 346, startPoint y: 305, endPoint x: 386, endPoint y: 306, distance: 39.4
click at [386, 300] on span "Morgan Sara" at bounding box center [374, 295] width 56 height 10
click at [219, 29] on div "All Uber Sherpa Woolworths Truck" at bounding box center [487, 36] width 725 height 20
click at [225, 30] on button "Sherpa" at bounding box center [218, 36] width 39 height 12
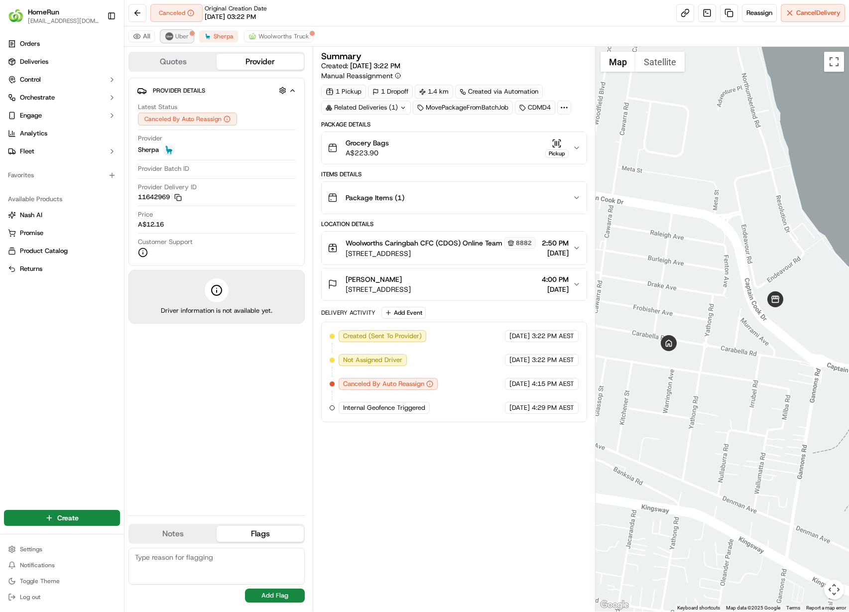
click at [174, 30] on button "Uber" at bounding box center [177, 36] width 32 height 12
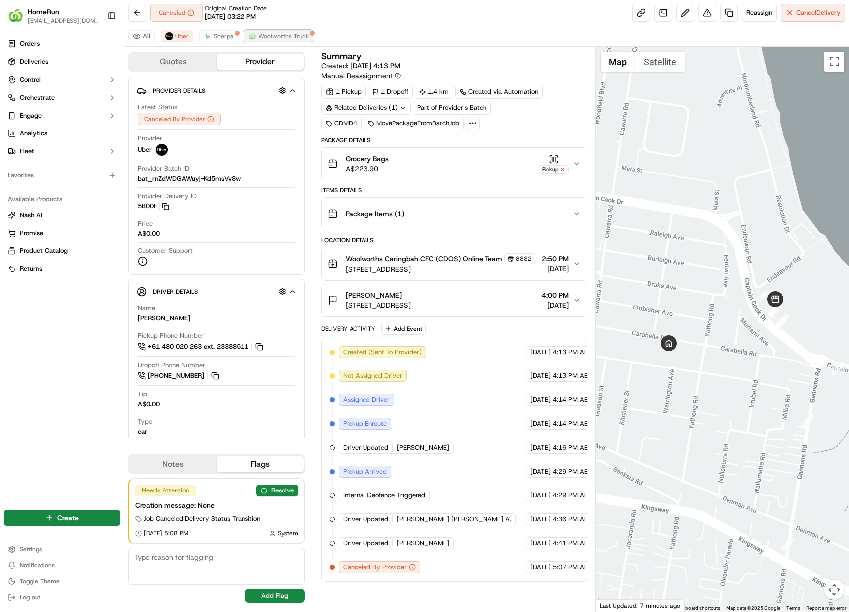
click at [277, 35] on span "Woolworths Truck" at bounding box center [284, 36] width 50 height 8
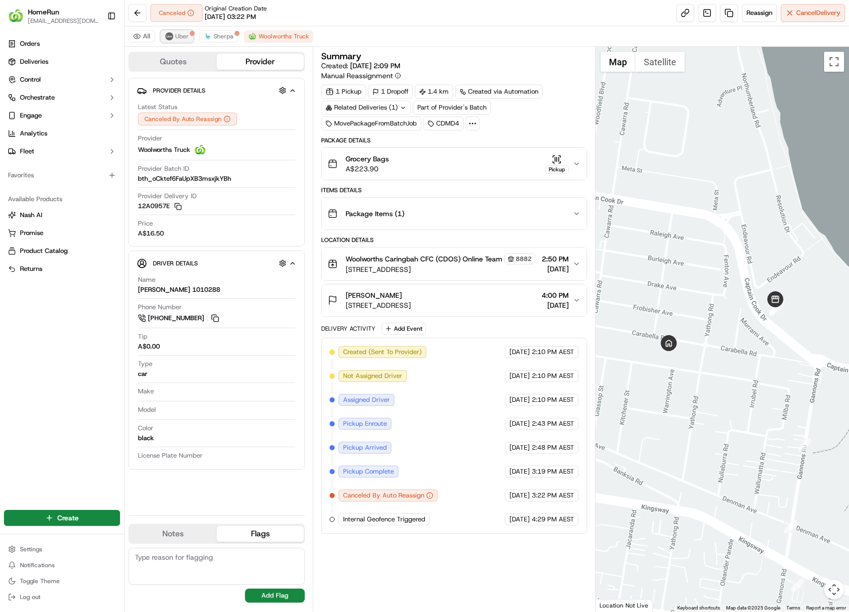
click at [176, 37] on span "Uber" at bounding box center [181, 36] width 13 height 8
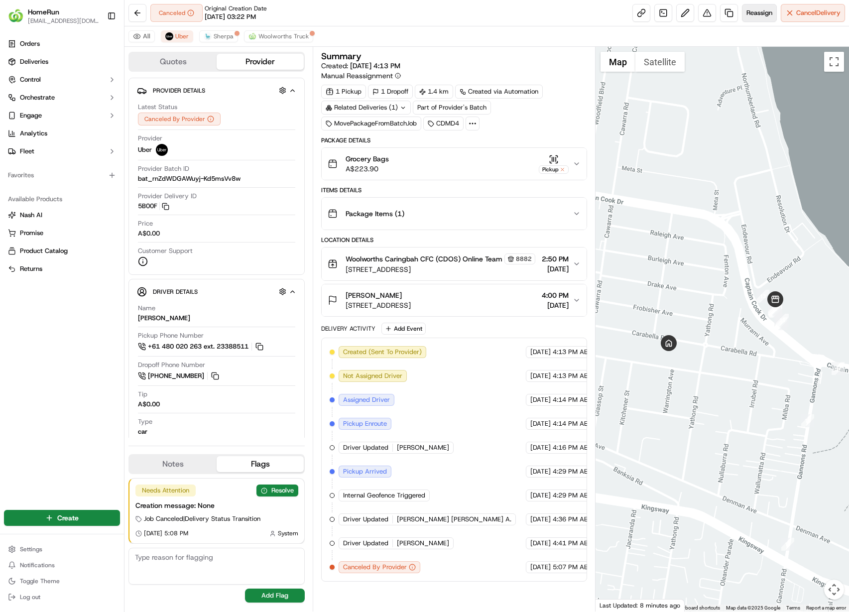
click at [757, 17] on button "Reassign" at bounding box center [759, 13] width 35 height 18
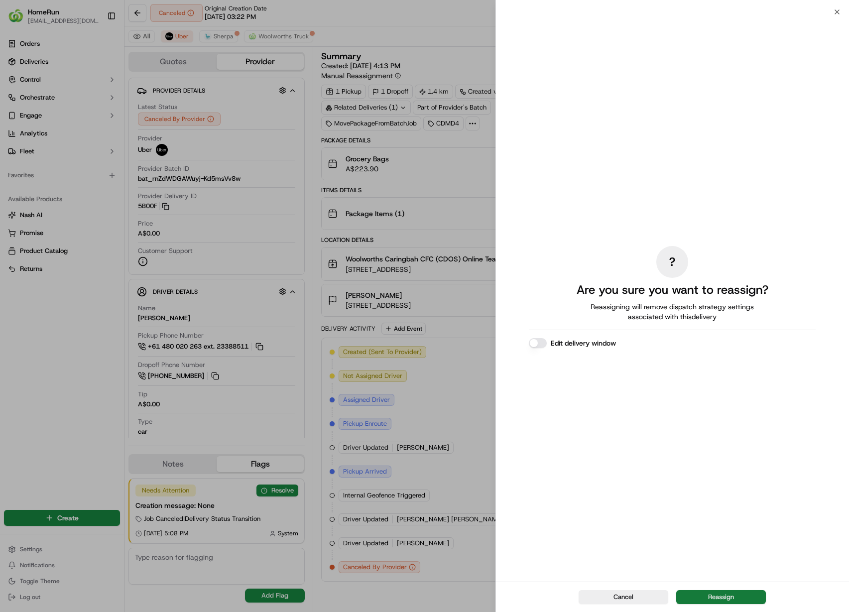
click at [744, 594] on button "Reassign" at bounding box center [721, 597] width 90 height 14
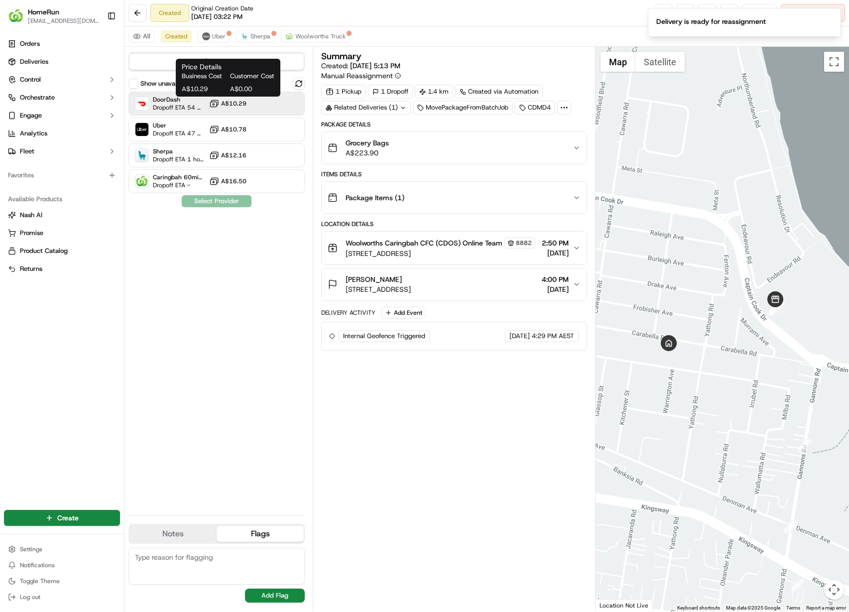
click at [227, 104] on span "A$10.29" at bounding box center [233, 104] width 25 height 8
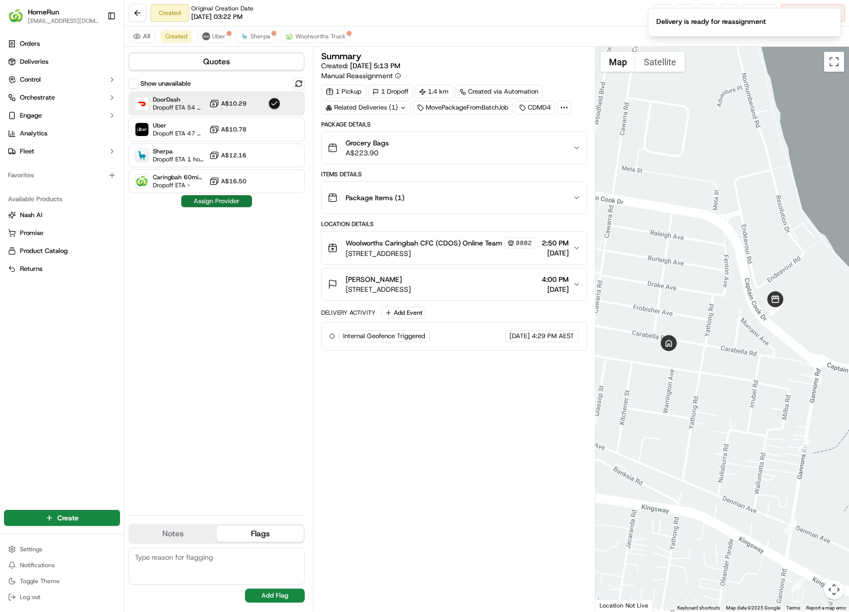
click at [236, 206] on button "Assign Provider" at bounding box center [216, 201] width 71 height 12
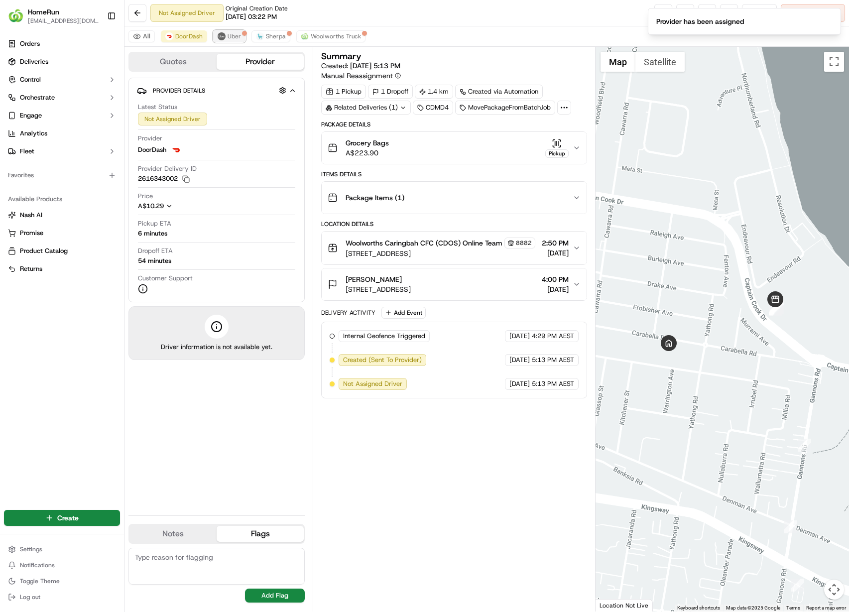
click at [222, 37] on img at bounding box center [222, 36] width 8 height 8
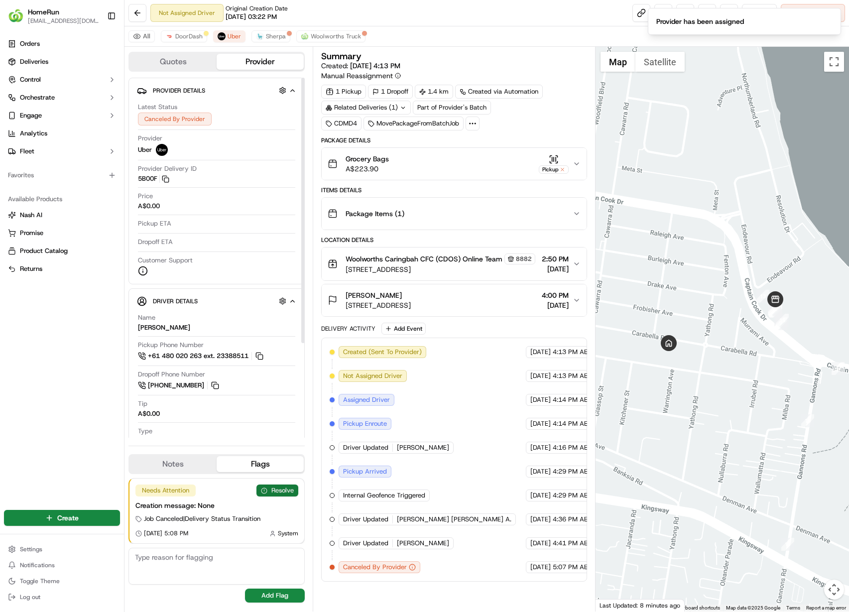
click at [283, 496] on button "Resolve" at bounding box center [278, 491] width 42 height 12
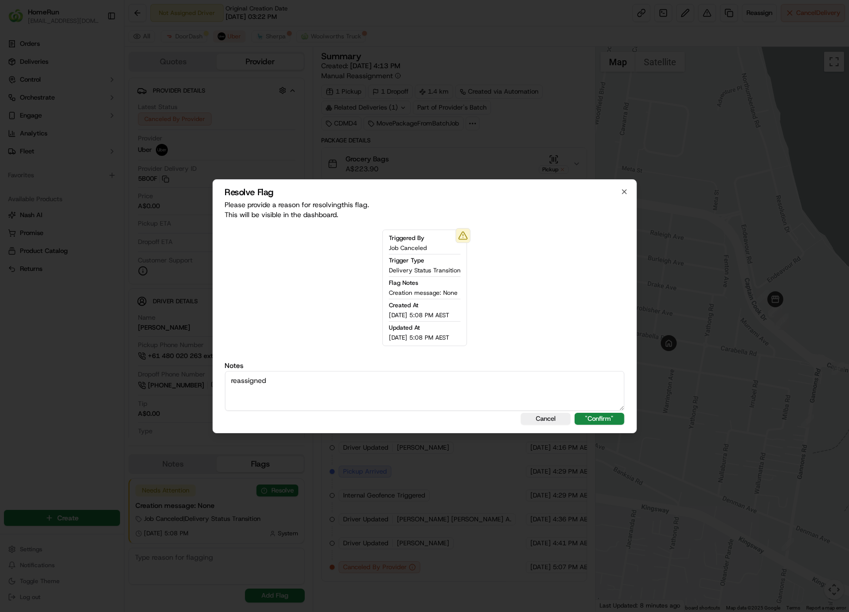
type textarea "reassigned"
click at [575, 413] on button ""Confirm"" at bounding box center [600, 419] width 50 height 12
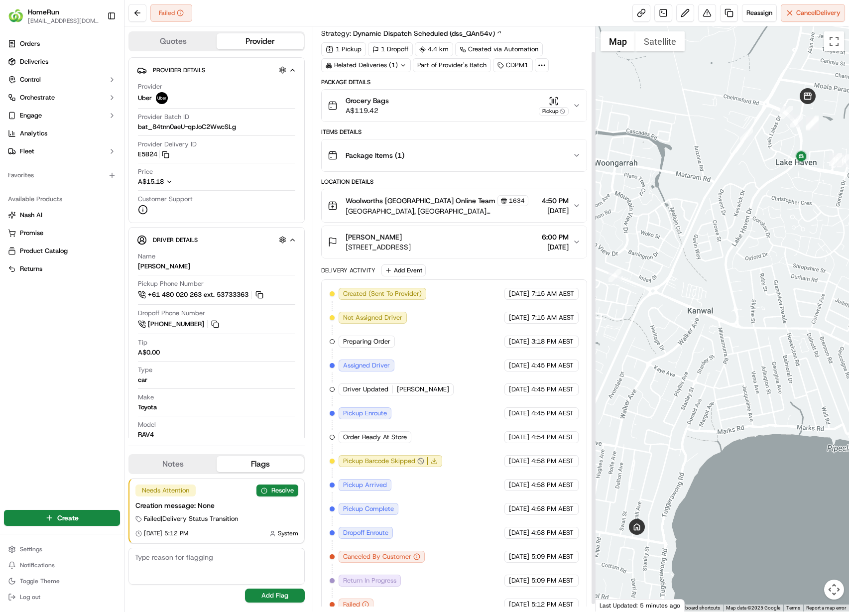
scroll to position [34, 0]
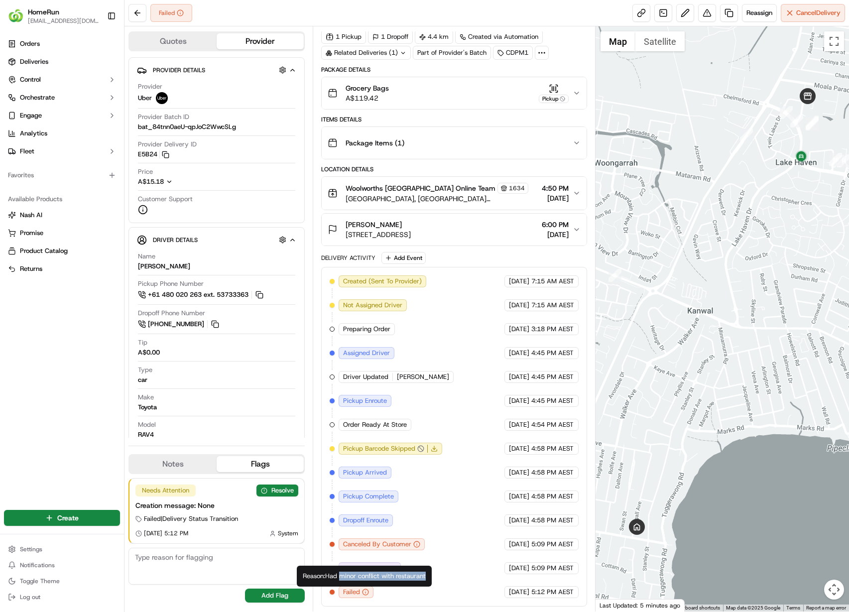
copy div "minor conflict with restaurant"
drag, startPoint x: 342, startPoint y: 575, endPoint x: 430, endPoint y: 575, distance: 87.7
click at [430, 575] on div "Reason: Had minor conflict with restaurant Reason: Had minor conflict with rest…" at bounding box center [364, 576] width 135 height 21
click at [765, 13] on span "Reassign" at bounding box center [760, 12] width 26 height 9
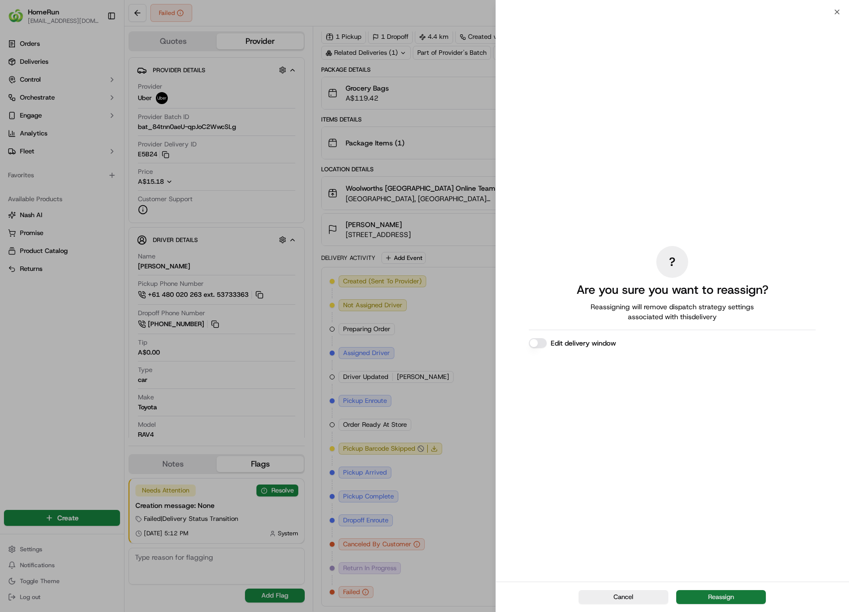
click at [723, 598] on button "Reassign" at bounding box center [721, 597] width 90 height 14
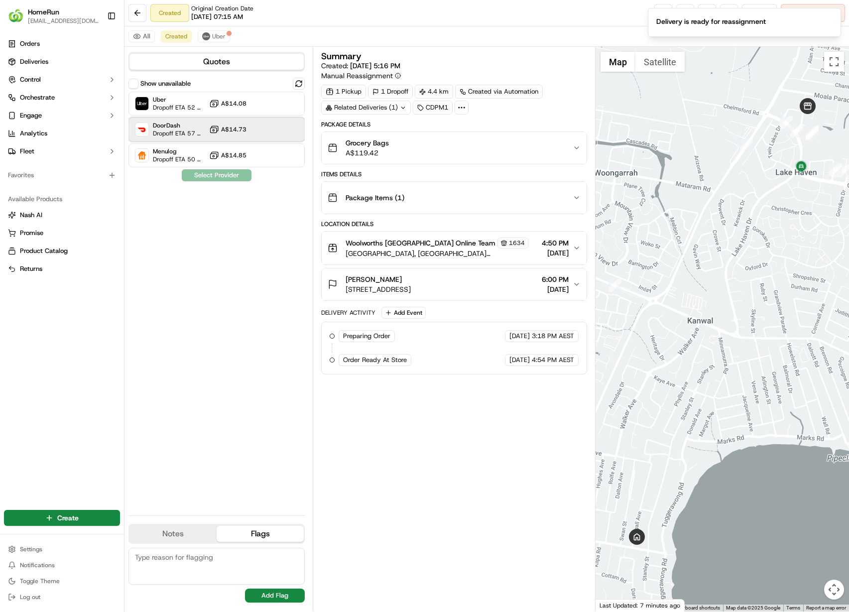
click at [247, 131] on div "DoorDash Dropoff ETA 57 minutes A$14.73" at bounding box center [217, 130] width 176 height 24
click at [227, 179] on button "Assign Provider" at bounding box center [216, 175] width 71 height 12
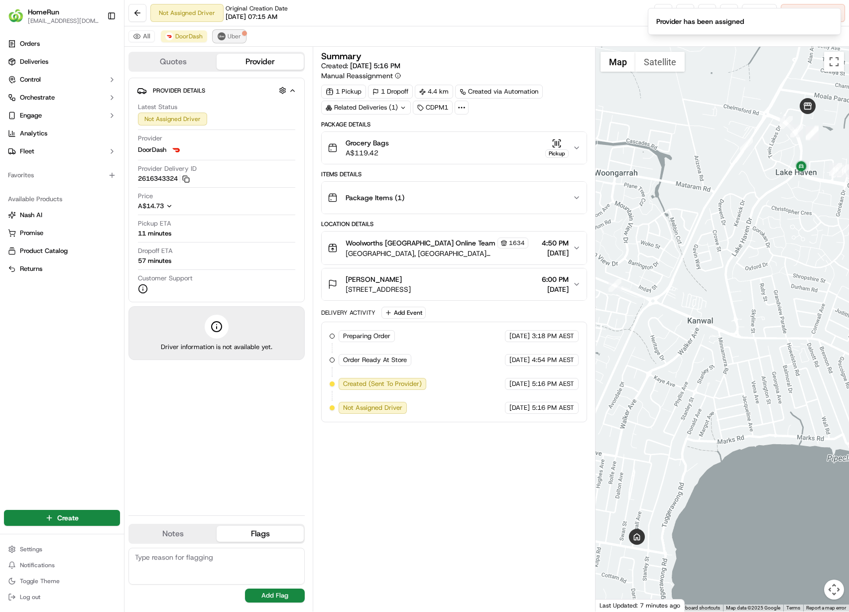
click at [228, 35] on span "Uber" at bounding box center [234, 36] width 13 height 8
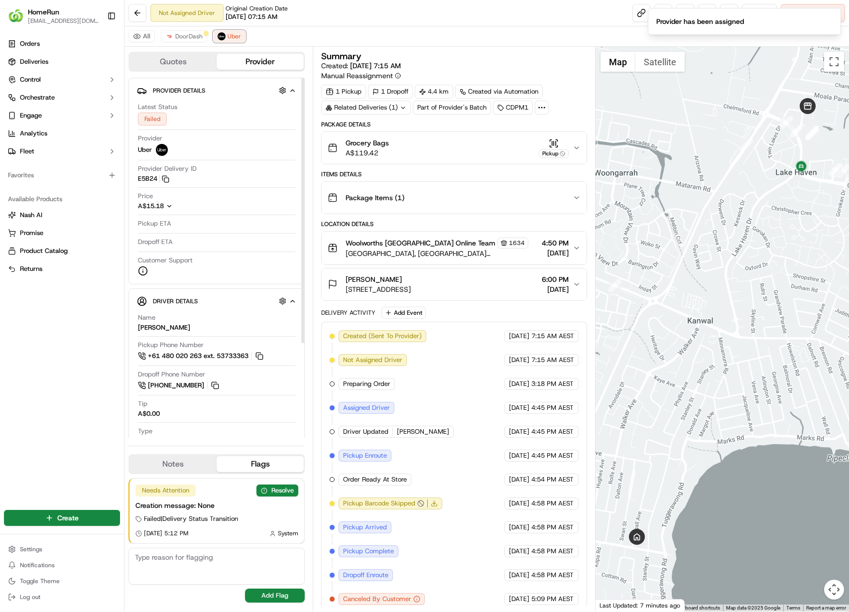
scroll to position [55, 0]
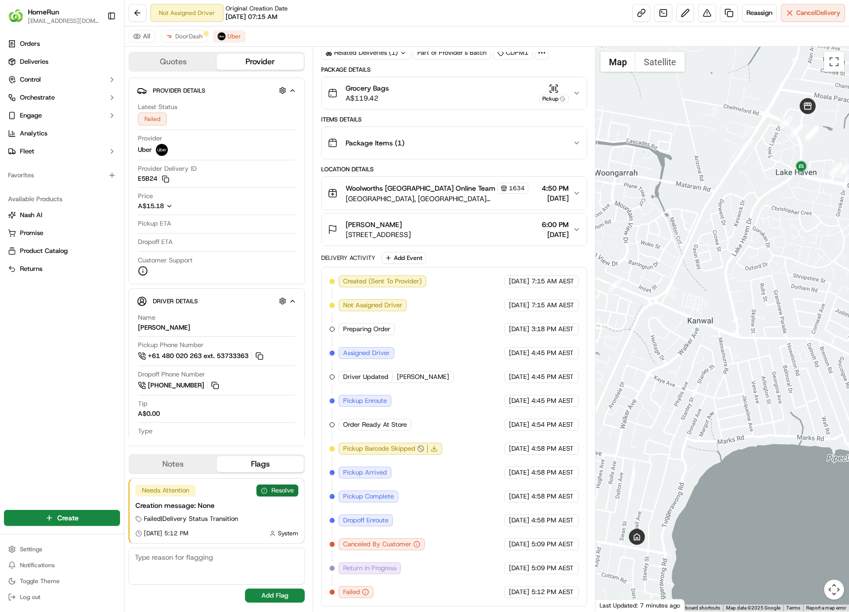
click at [275, 489] on button "Resolve" at bounding box center [278, 491] width 42 height 12
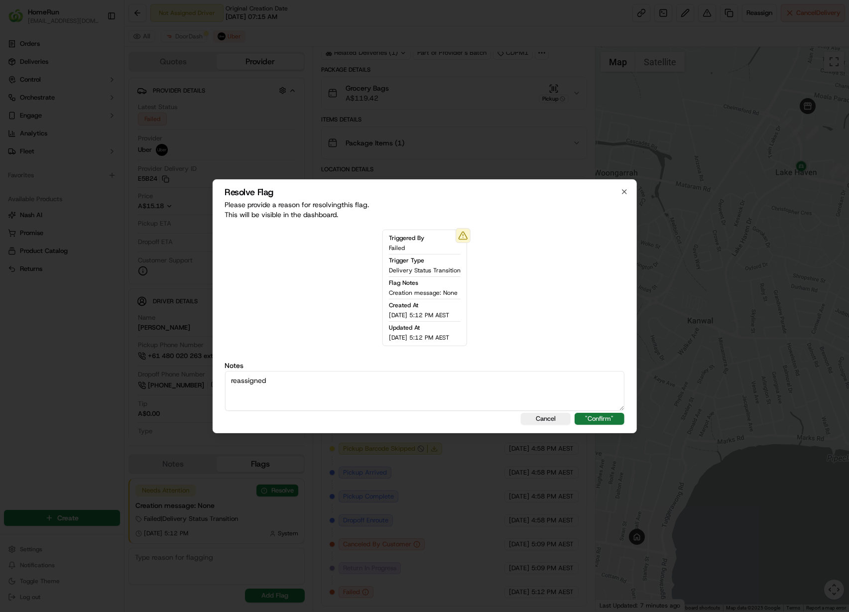
type textarea "reassigned"
click at [605, 419] on button ""Confirm"" at bounding box center [600, 419] width 50 height 12
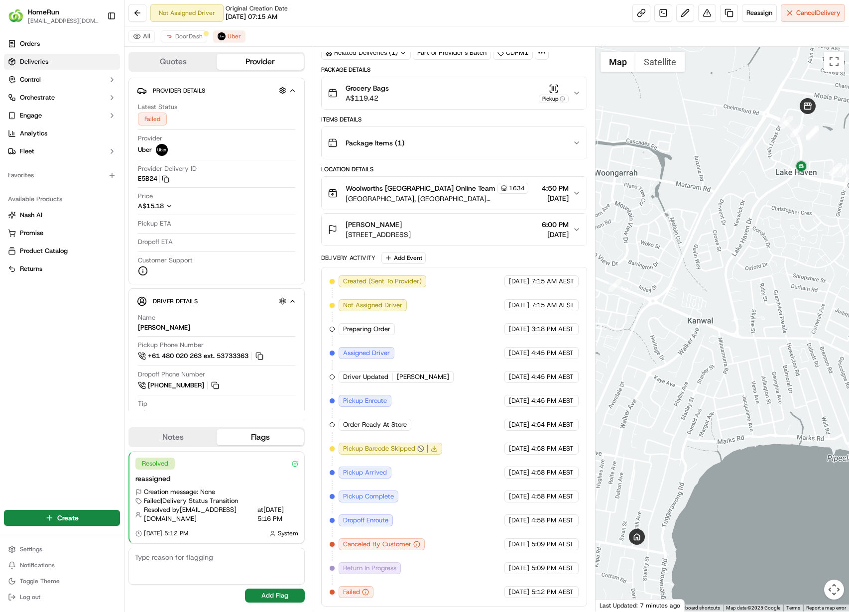
click at [40, 59] on span "Deliveries" at bounding box center [34, 61] width 28 height 9
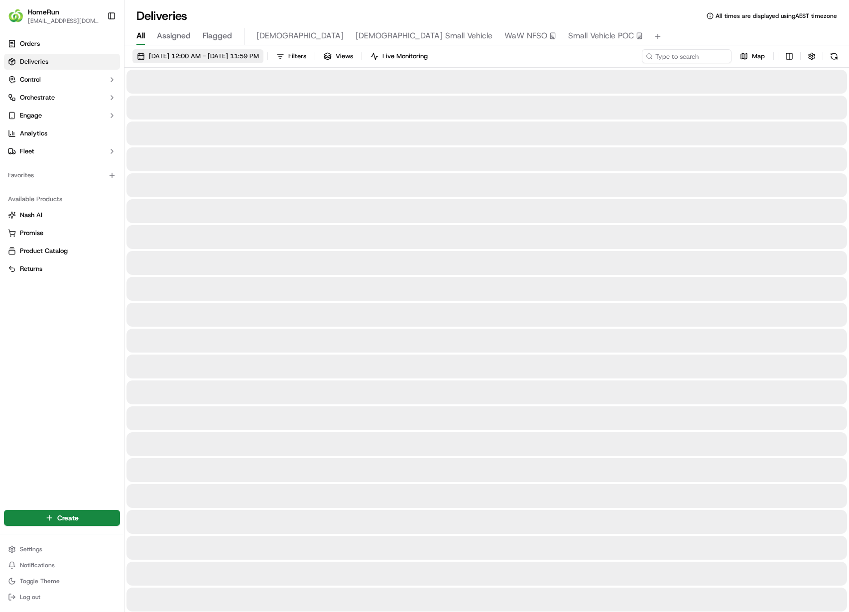
click at [179, 52] on span "15/09/2025 12:00 AM - 15/09/2025 11:59 PM" at bounding box center [204, 56] width 110 height 9
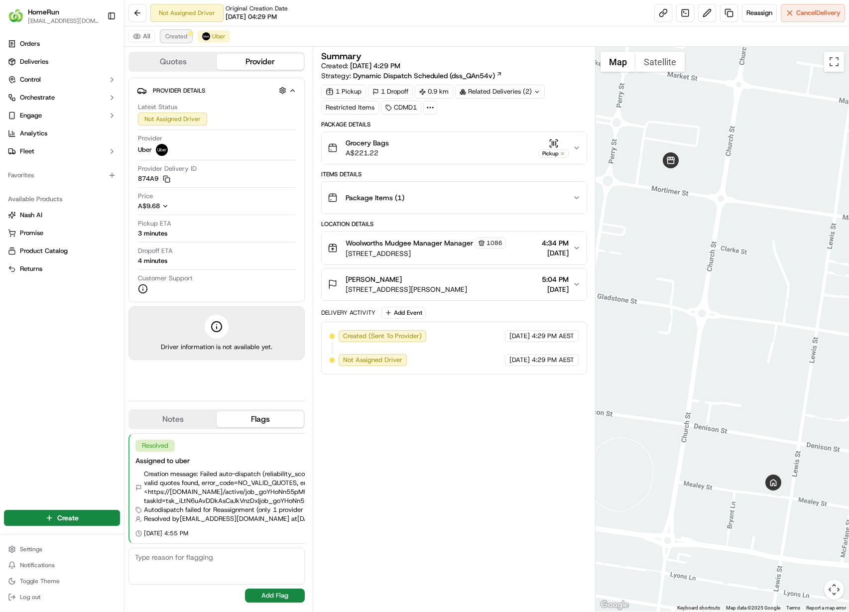
click at [178, 35] on span "Created" at bounding box center [176, 36] width 22 height 8
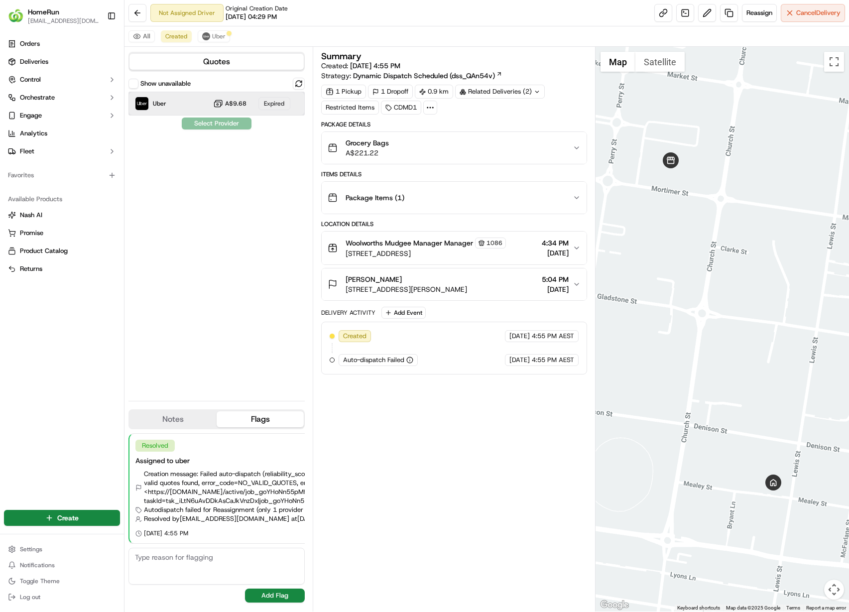
click at [211, 99] on div "Uber A$9.68 Expired" at bounding box center [217, 104] width 176 height 24
click at [291, 88] on div "Show unavailable" at bounding box center [217, 84] width 176 height 12
click at [296, 85] on button at bounding box center [299, 84] width 12 height 12
click at [276, 106] on div at bounding box center [274, 104] width 12 height 12
click at [218, 126] on button "Assign Provider" at bounding box center [216, 124] width 71 height 12
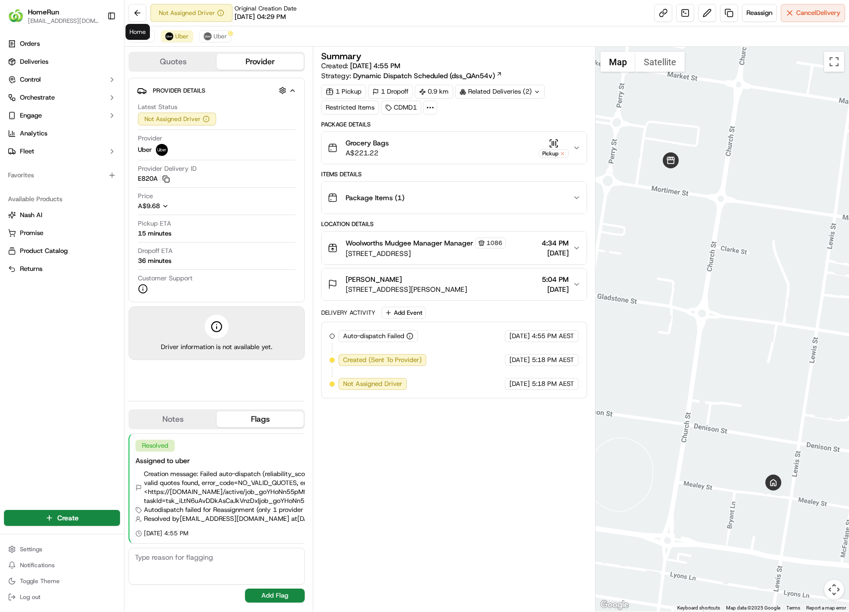
click at [536, 477] on div "Summary Created: 15/09/2025 4:55 PM Strategy: Dynamic Dispatch Scheduled (dss_Q…" at bounding box center [454, 329] width 266 height 555
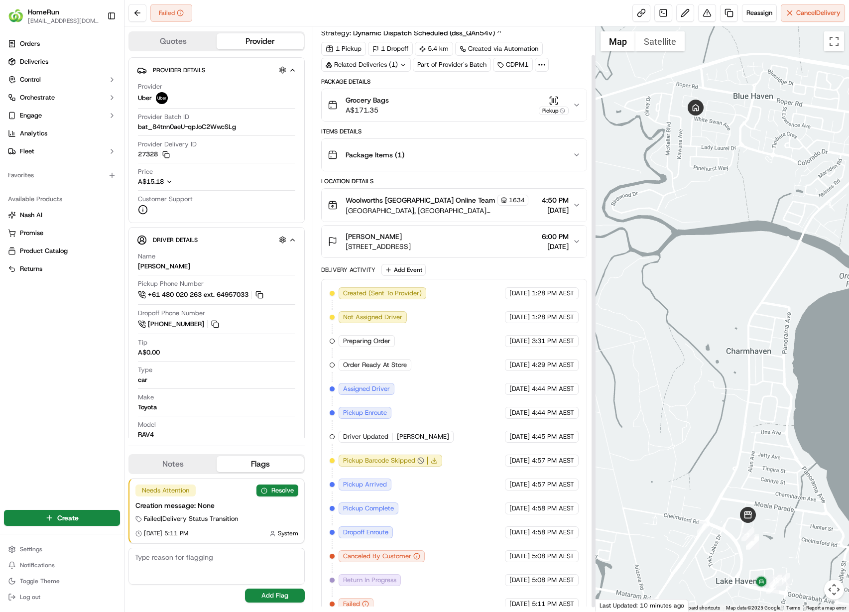
scroll to position [34, 0]
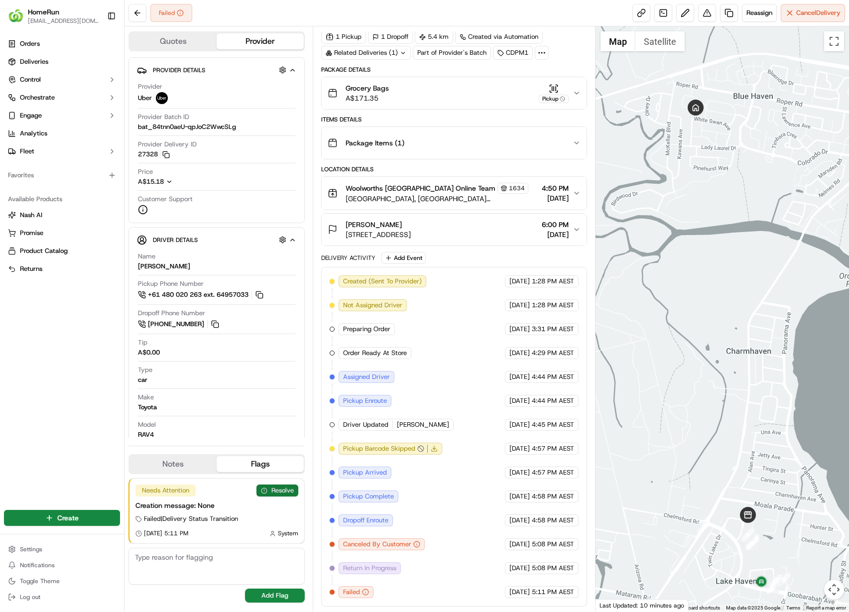
click at [284, 494] on button "Resolve" at bounding box center [278, 491] width 42 height 12
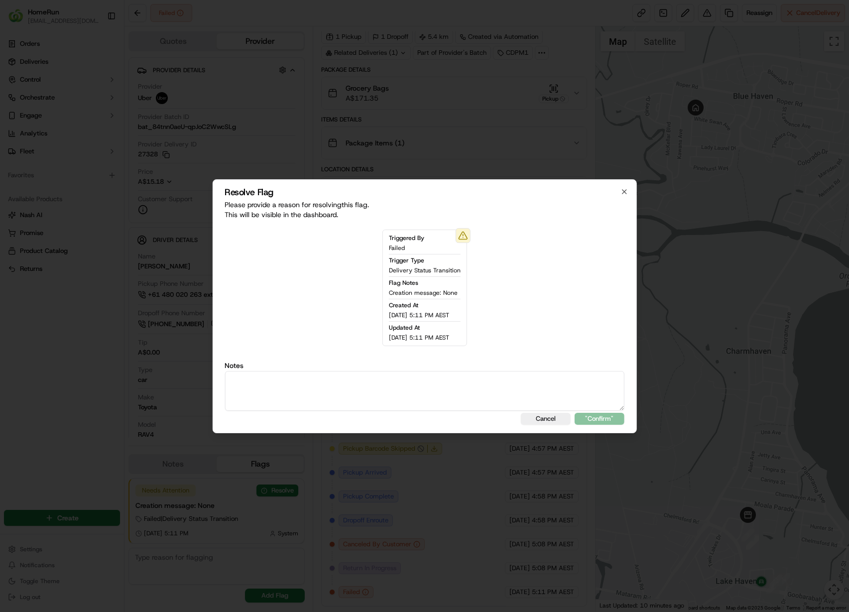
click at [309, 394] on textarea at bounding box center [425, 391] width 400 height 40
type textarea "reassigned"
click at [575, 413] on button ""Confirm"" at bounding box center [600, 419] width 50 height 12
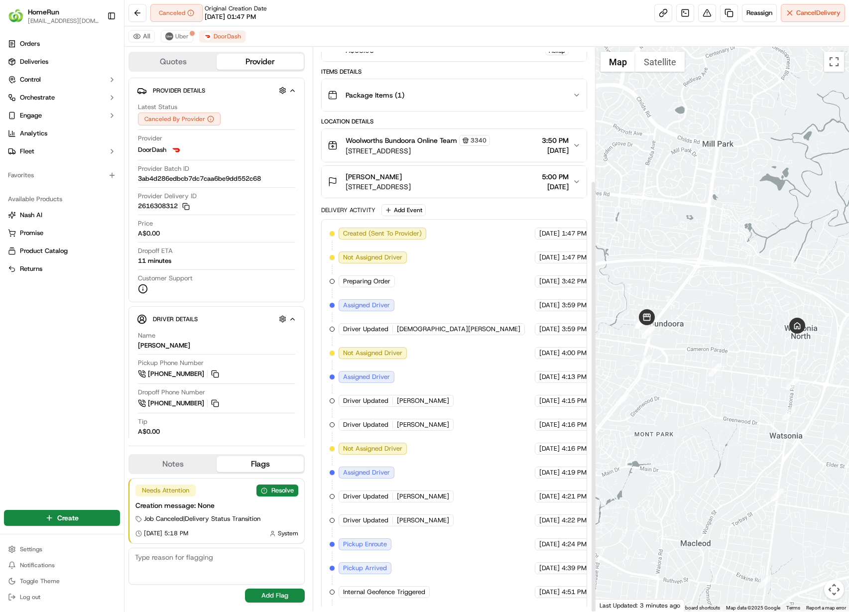
scroll to position [174, 0]
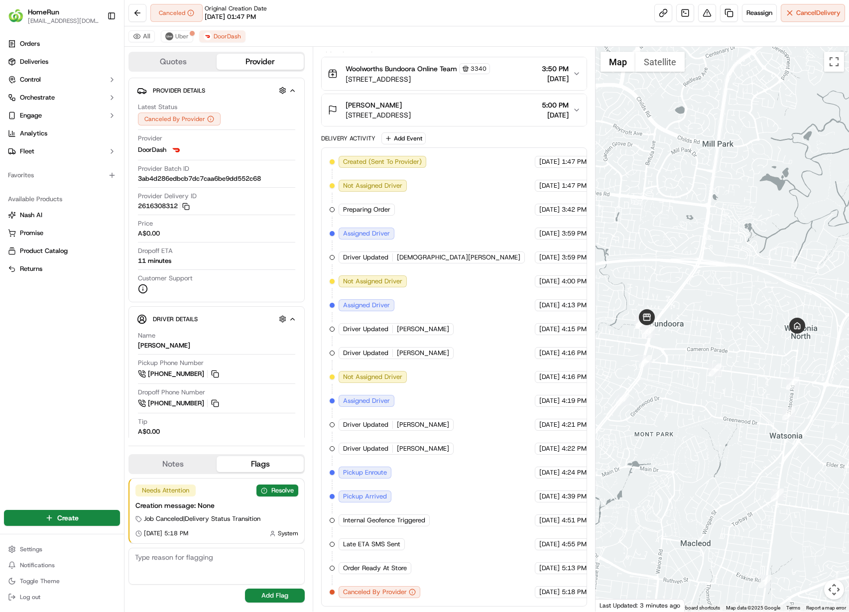
click at [184, 28] on div "All Uber DoorDash" at bounding box center [487, 36] width 725 height 20
click at [185, 32] on span "Uber" at bounding box center [181, 36] width 13 height 8
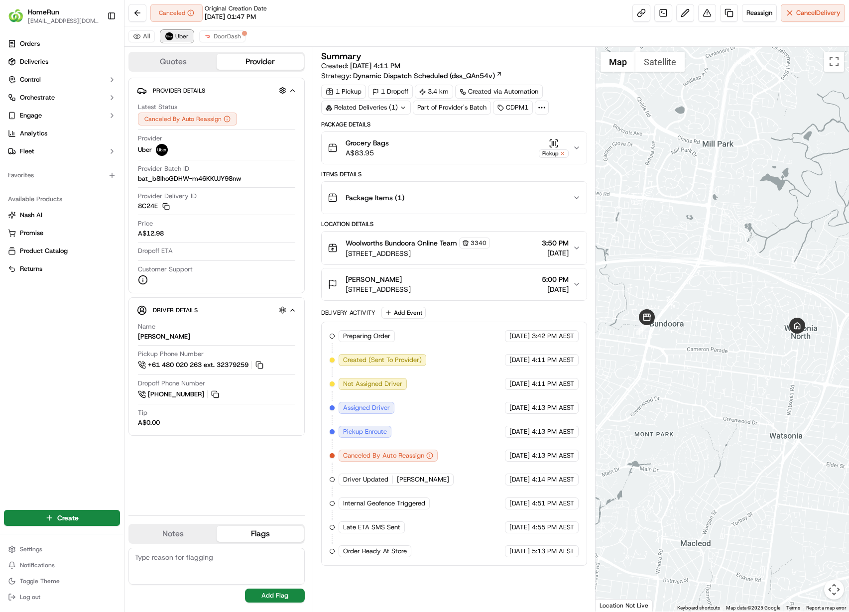
scroll to position [0, 0]
click at [229, 44] on div "All Uber DoorDash" at bounding box center [487, 36] width 725 height 20
click at [223, 31] on button "DoorDash" at bounding box center [222, 36] width 46 height 12
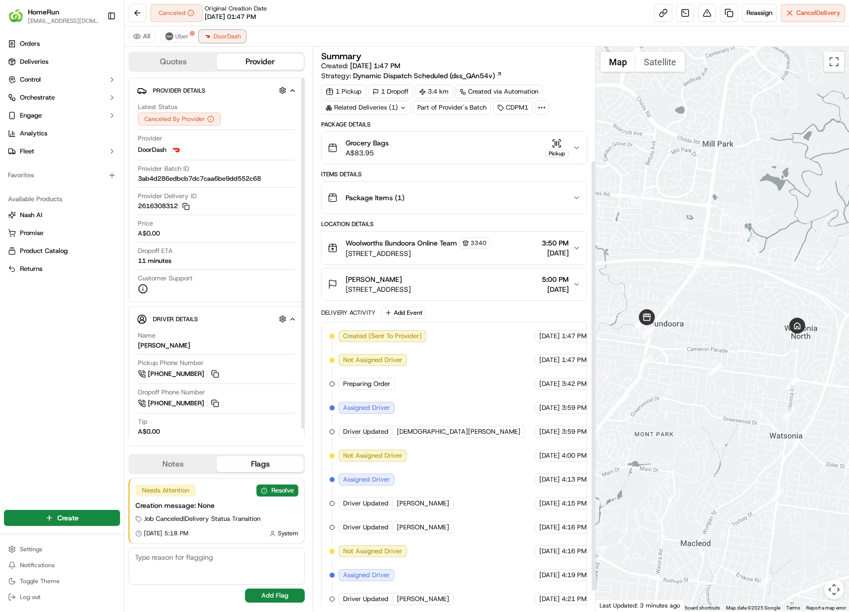
scroll to position [174, 0]
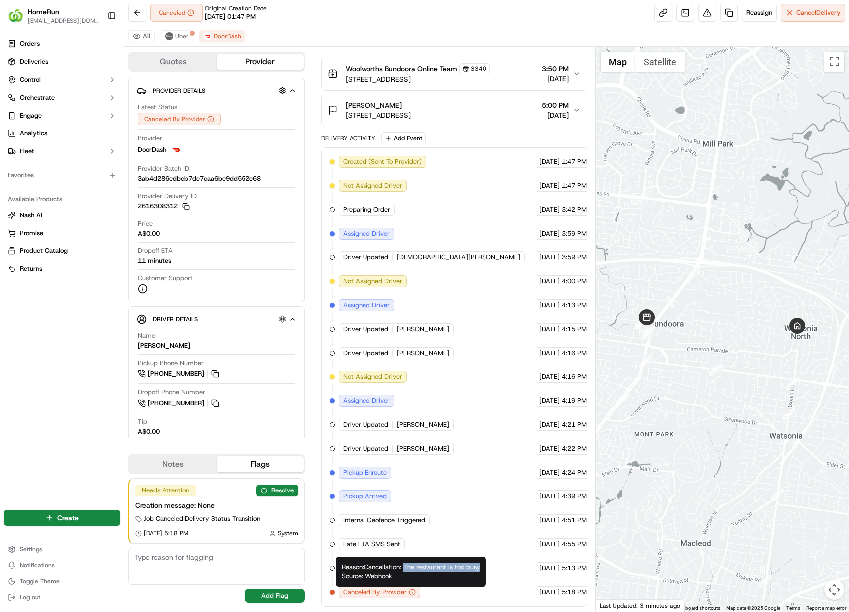
copy div "The restaurant is too busy"
drag, startPoint x: 407, startPoint y: 567, endPoint x: 483, endPoint y: 569, distance: 75.3
click at [483, 569] on div "Reason: Cancellation: The restaurant is too busy Source: Webhook Reason: Cancel…" at bounding box center [411, 572] width 150 height 30
click at [760, 14] on span "Reassign" at bounding box center [760, 12] width 26 height 9
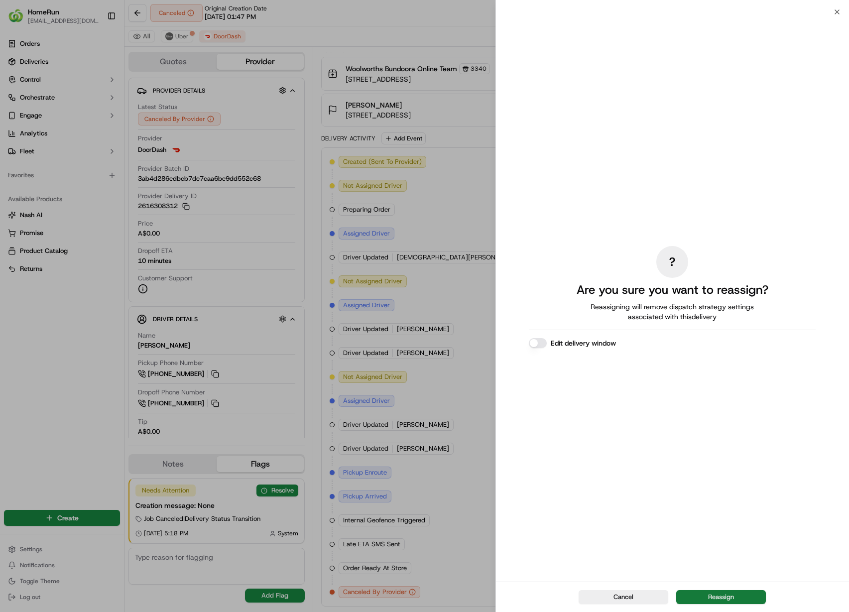
click at [733, 598] on button "Reassign" at bounding box center [721, 597] width 90 height 14
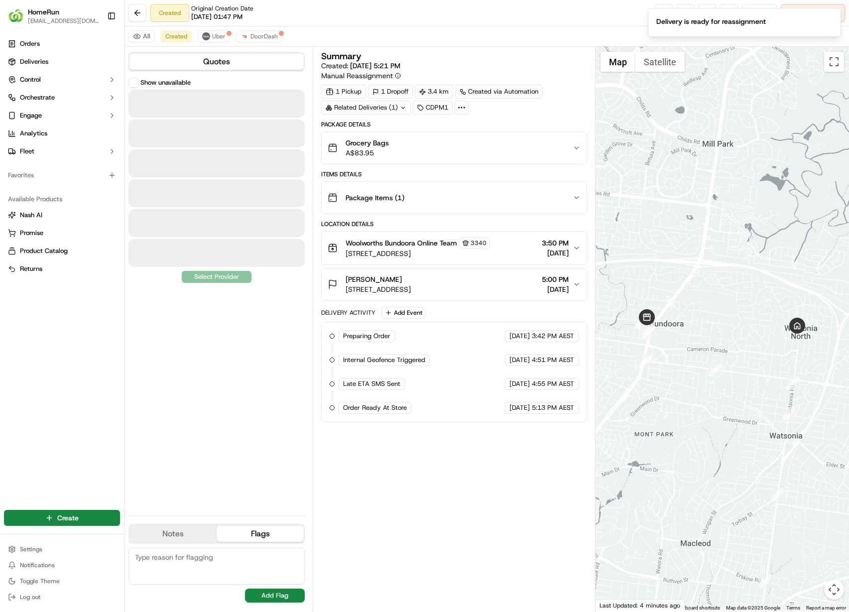
scroll to position [0, 0]
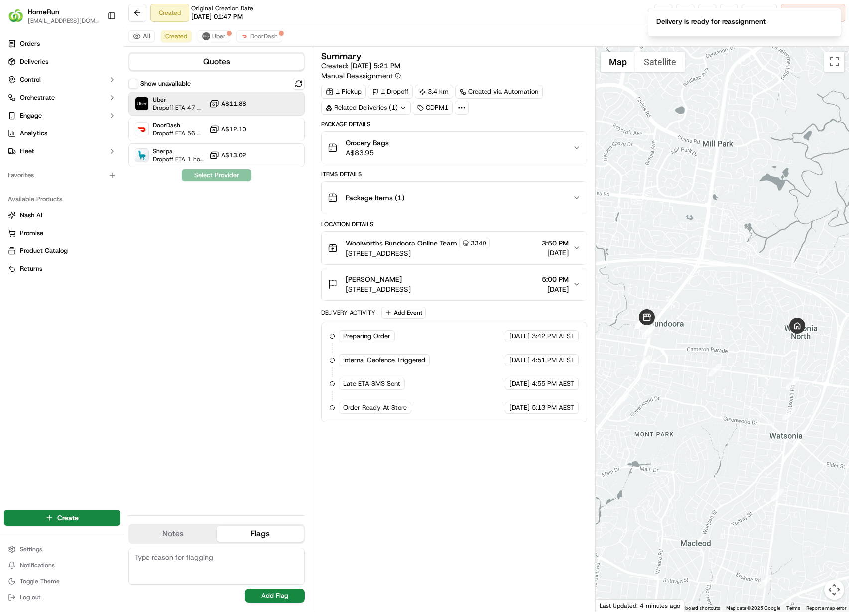
click at [227, 105] on span "A$11.88" at bounding box center [233, 104] width 25 height 8
click at [221, 176] on button "Assign Provider" at bounding box center [216, 175] width 71 height 12
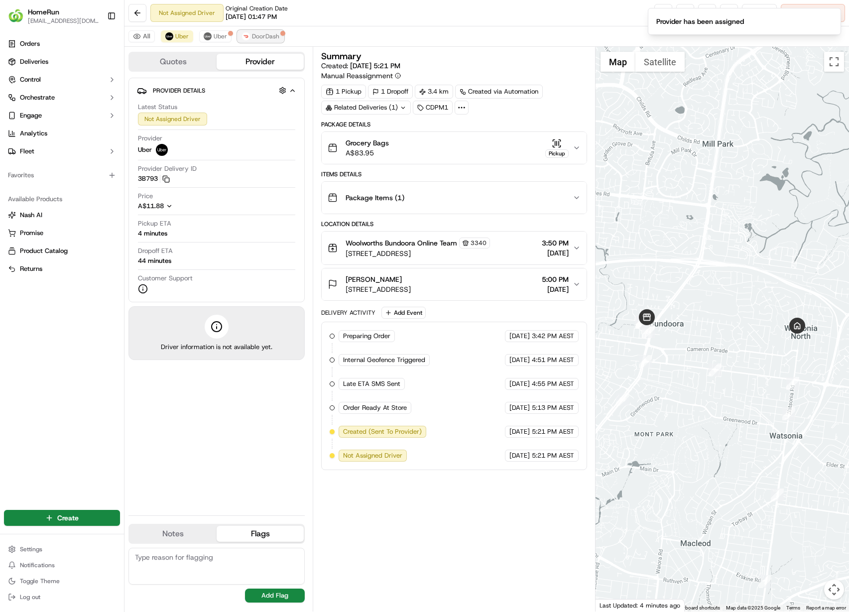
click at [264, 38] on span "DoorDash" at bounding box center [265, 36] width 27 height 8
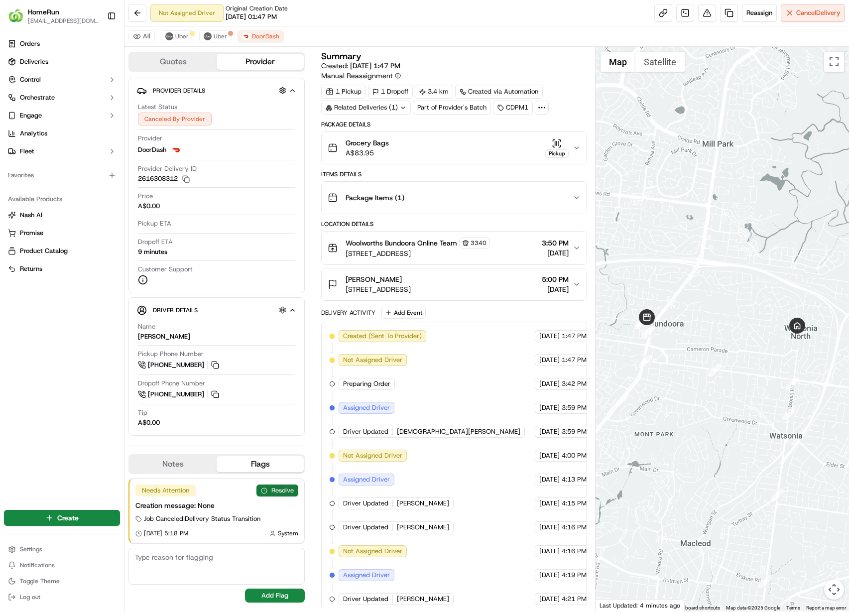
click at [279, 496] on button "Resolve" at bounding box center [278, 491] width 42 height 12
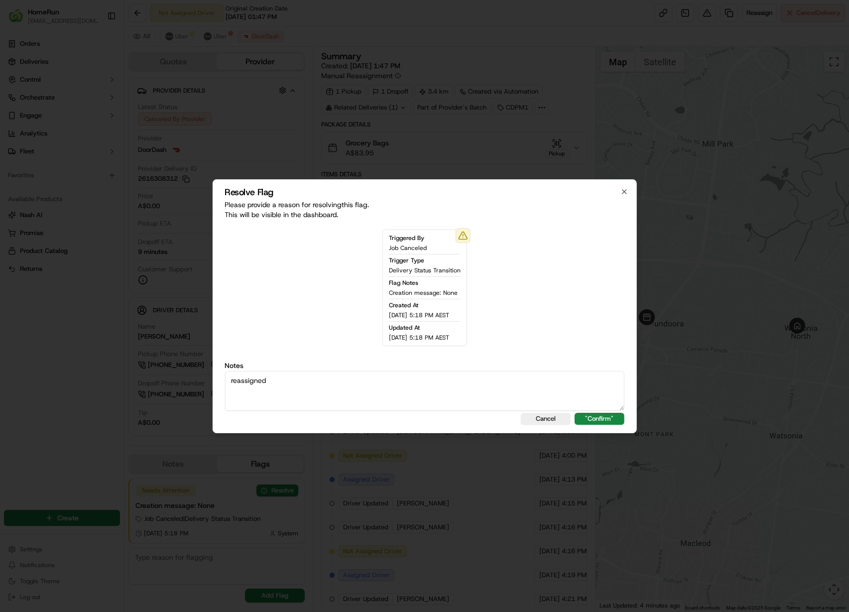
type textarea "reassigned"
click at [575, 413] on button ""Confirm"" at bounding box center [600, 419] width 50 height 12
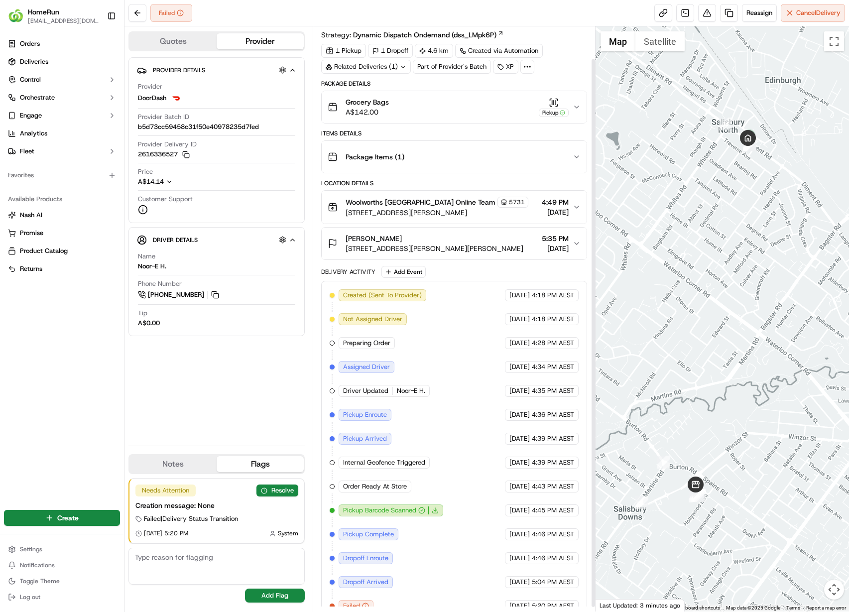
scroll to position [39, 0]
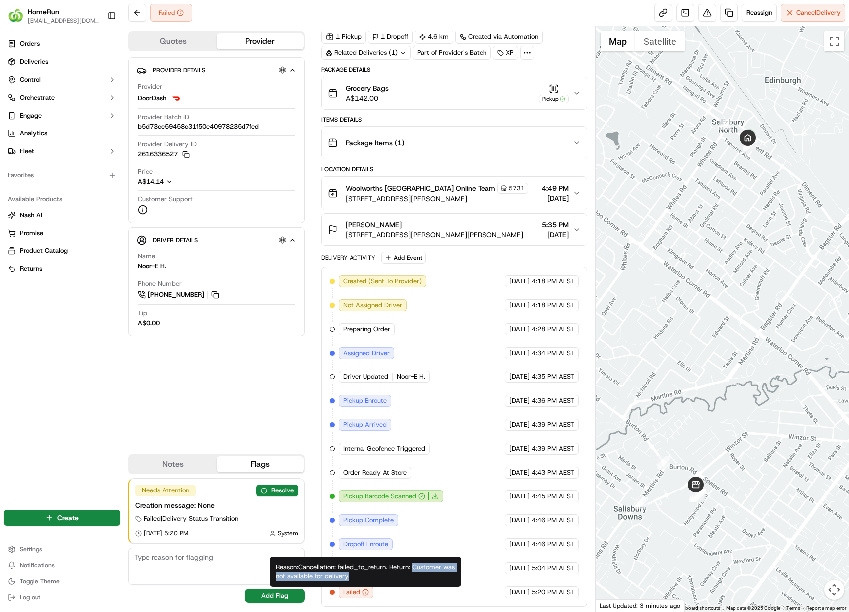
copy div "Customer was not available for delivery"
drag, startPoint x: 417, startPoint y: 565, endPoint x: 434, endPoint y: 577, distance: 21.1
click at [434, 577] on div "Reason: Cancellation: failed_to_return. Return: Customer was not available for …" at bounding box center [365, 572] width 191 height 30
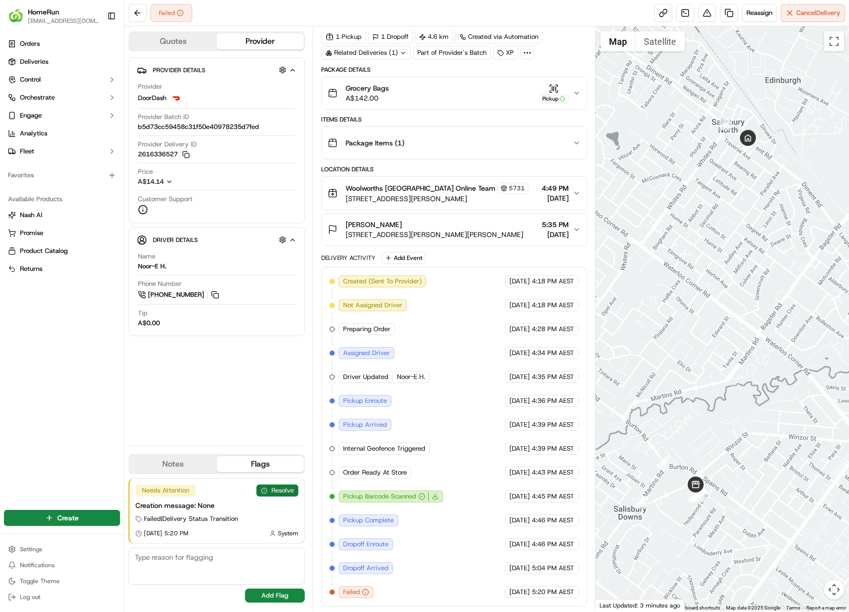
click at [270, 488] on button "Resolve" at bounding box center [278, 491] width 42 height 12
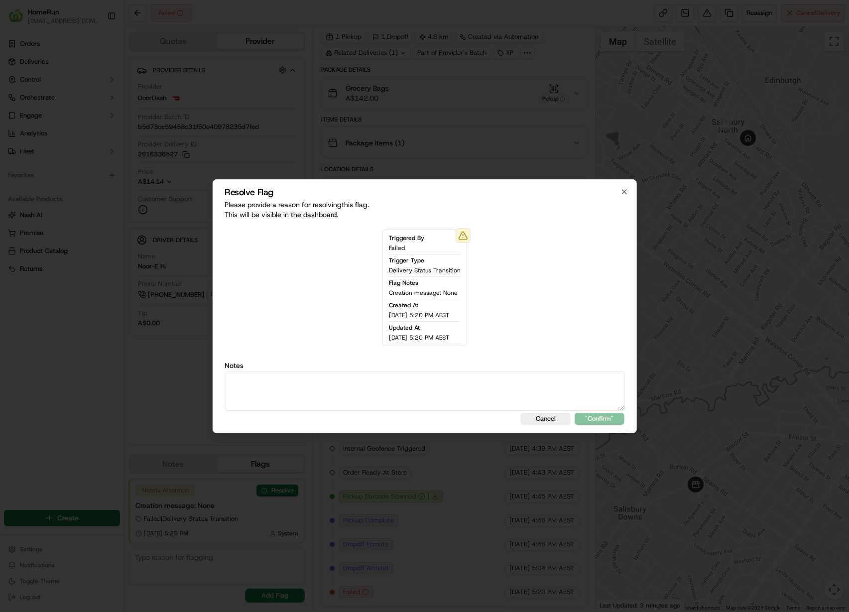
type textarea "c"
click at [404, 395] on textarea at bounding box center [425, 391] width 400 height 40
type textarea "r"
type textarea "R"
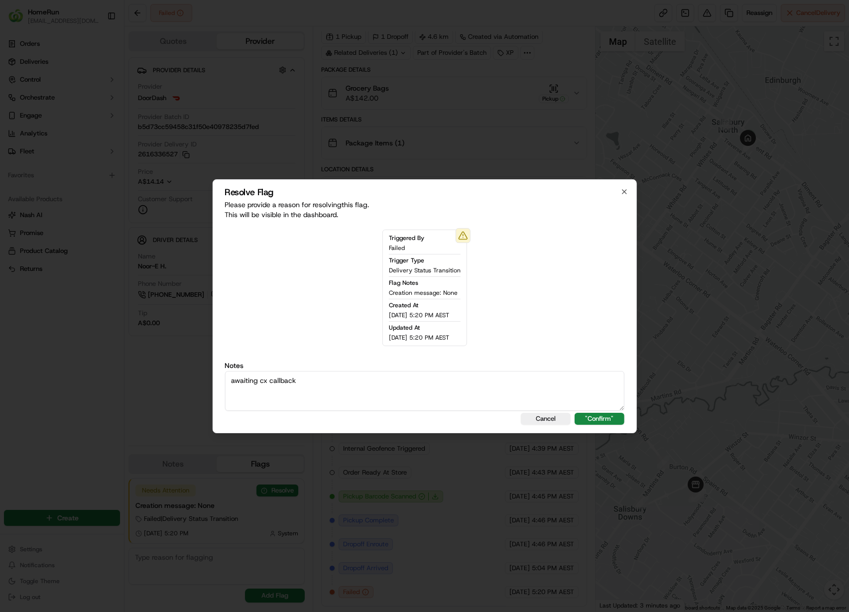
type textarea "awaiting cx callback"
click at [575, 413] on button ""Confirm"" at bounding box center [600, 419] width 50 height 12
